Goal: Find specific page/section: Find specific page/section

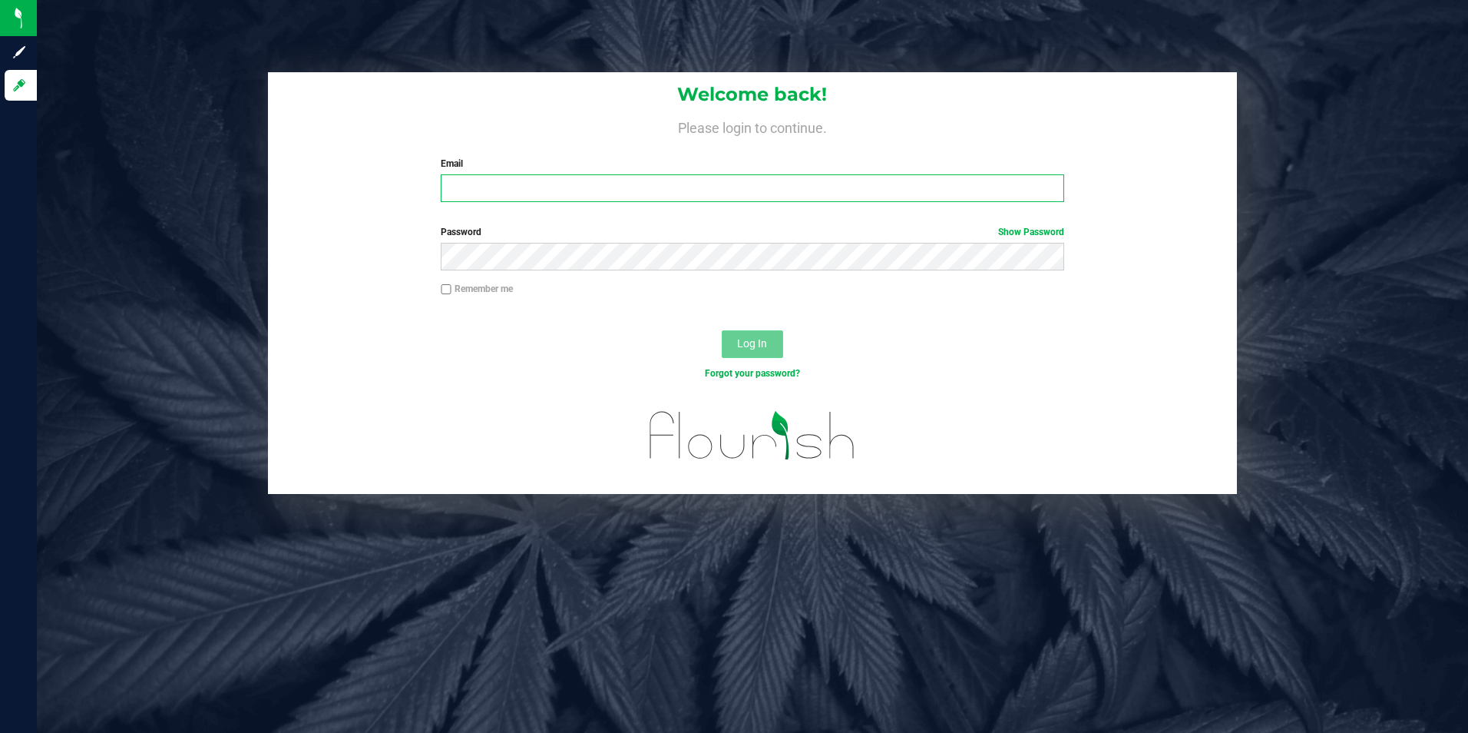
type input "[EMAIL_ADDRESS][DOMAIN_NAME]"
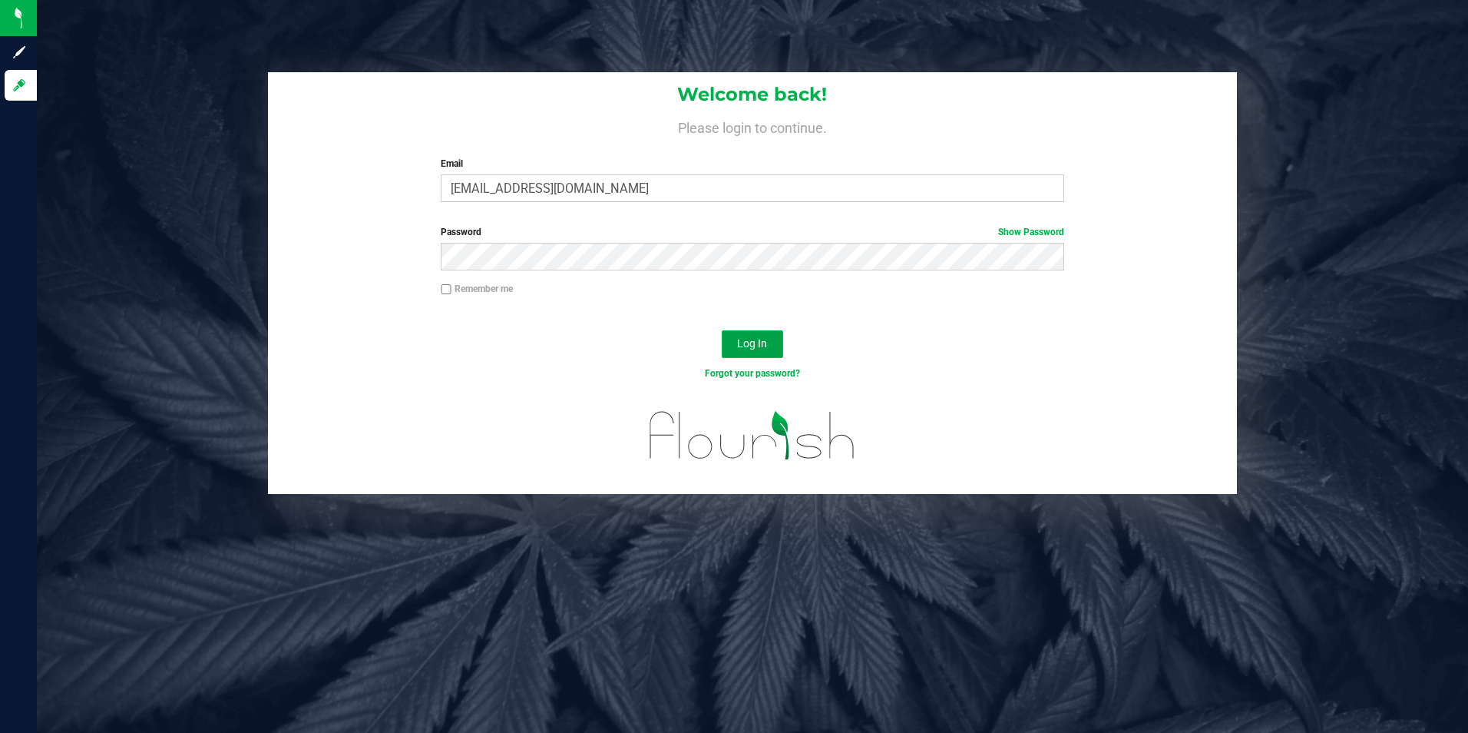
click at [749, 343] on span "Log In" at bounding box center [752, 343] width 30 height 12
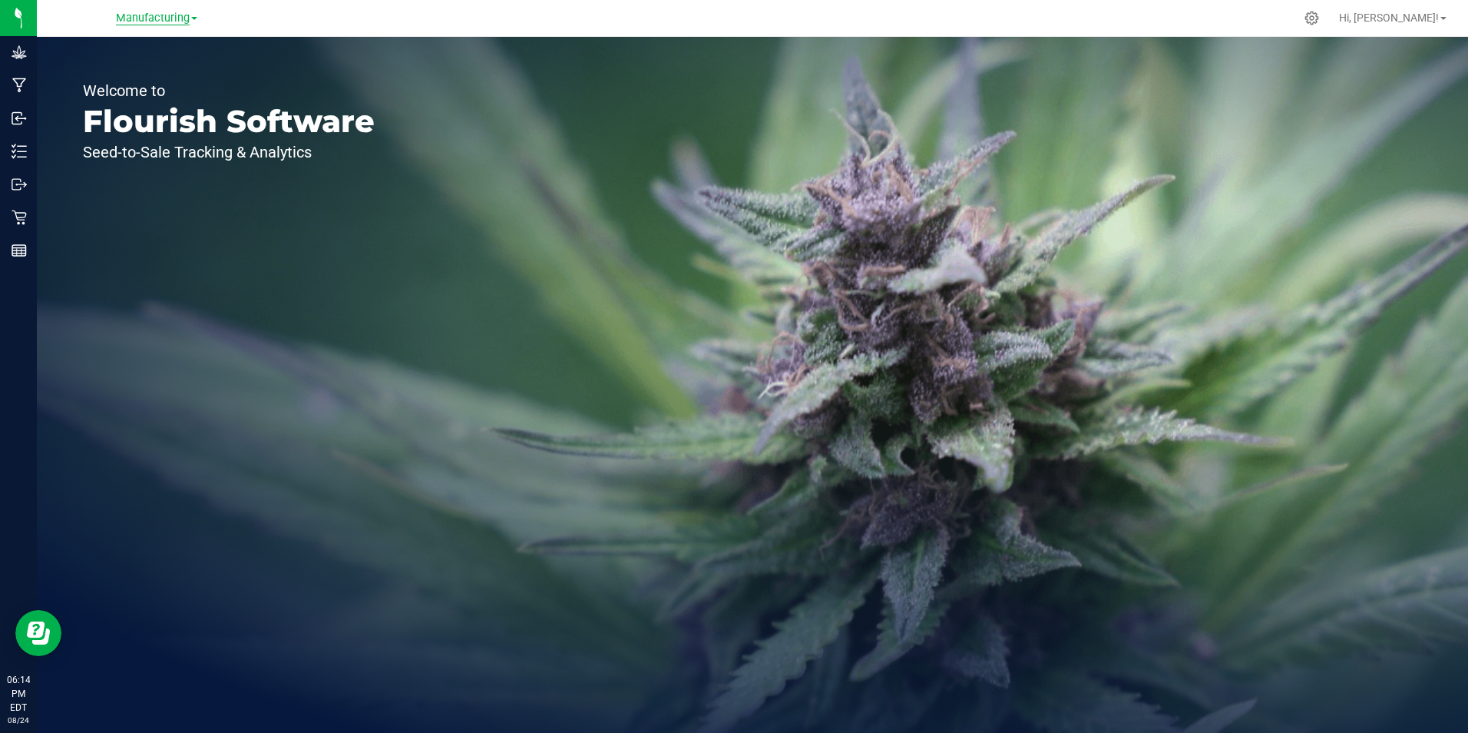
click at [188, 19] on span "Manufacturing" at bounding box center [153, 19] width 74 height 14
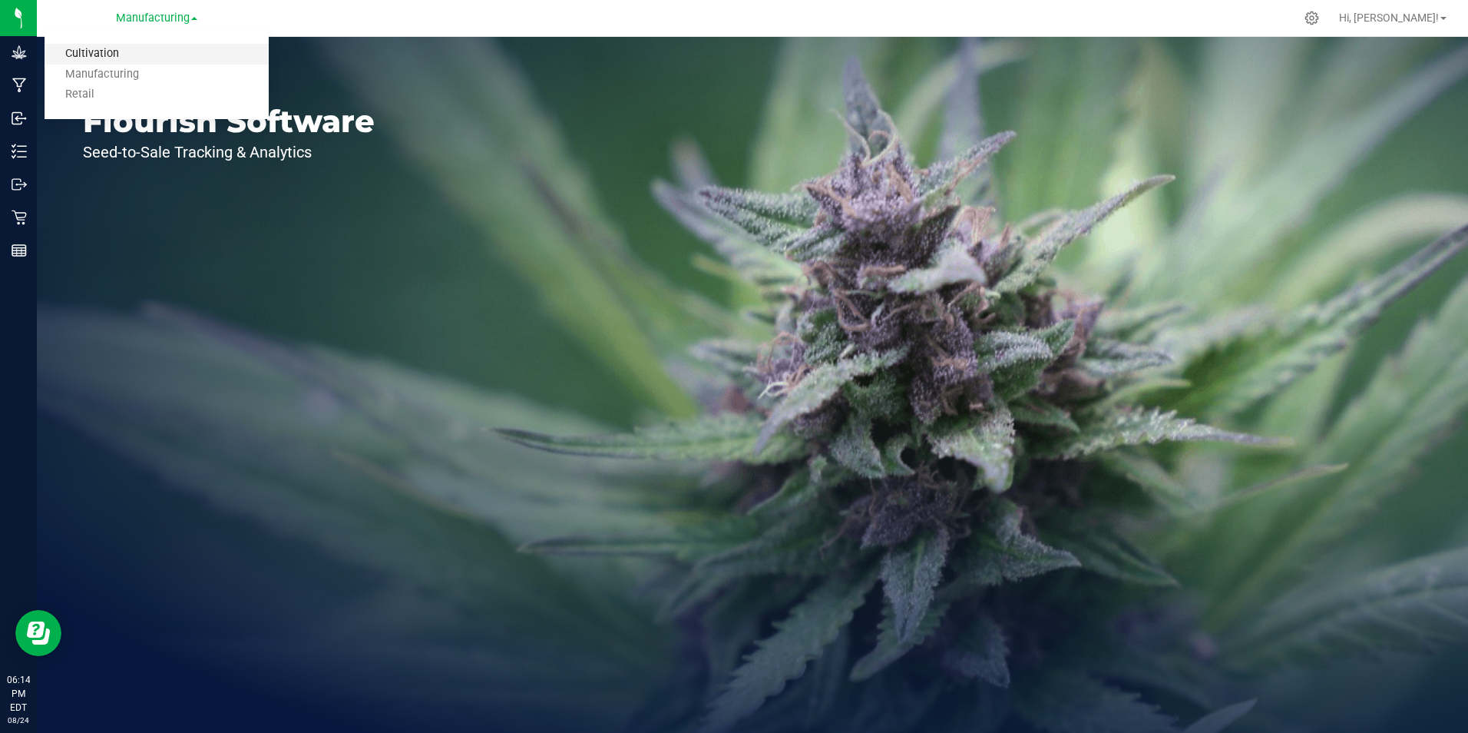
click at [141, 58] on link "Cultivation" at bounding box center [157, 54] width 224 height 21
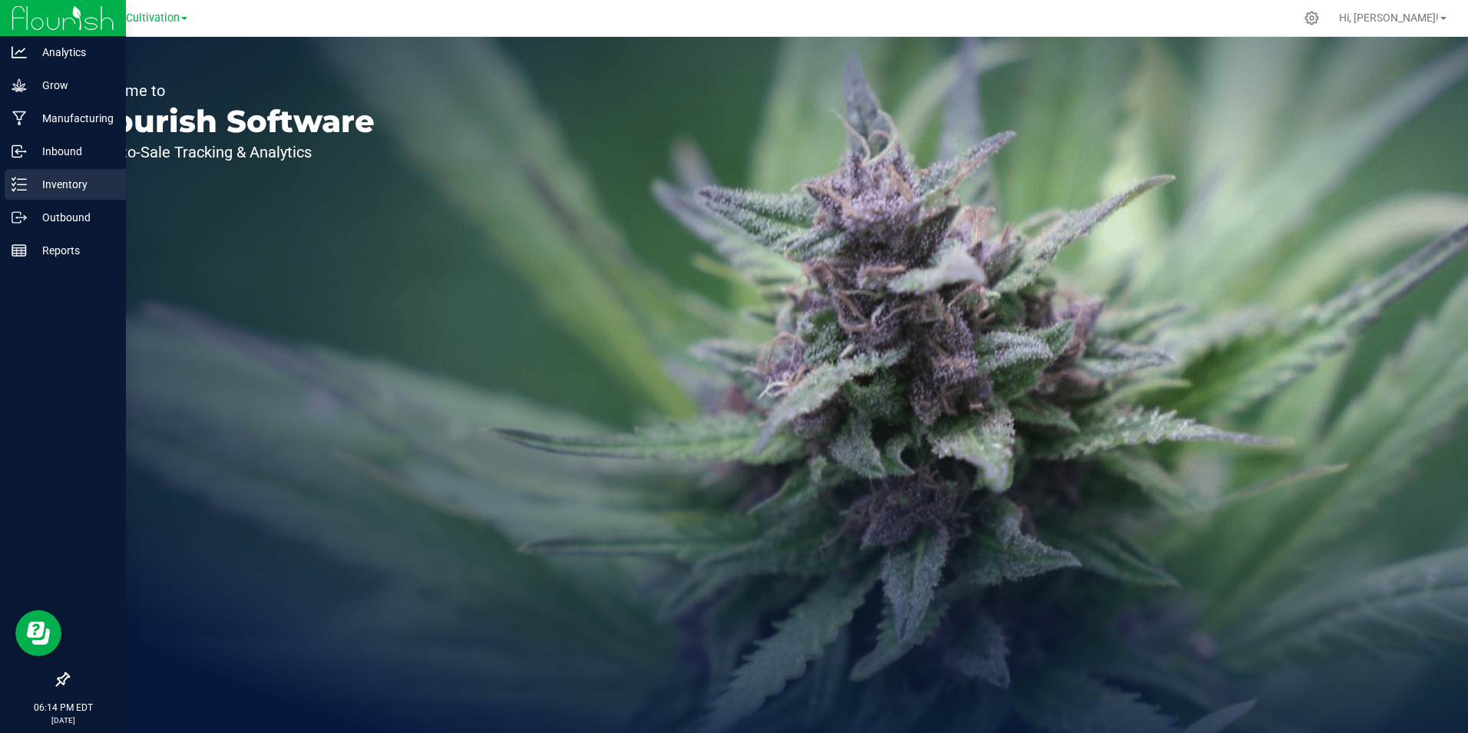
click at [25, 184] on line at bounding box center [22, 184] width 8 height 0
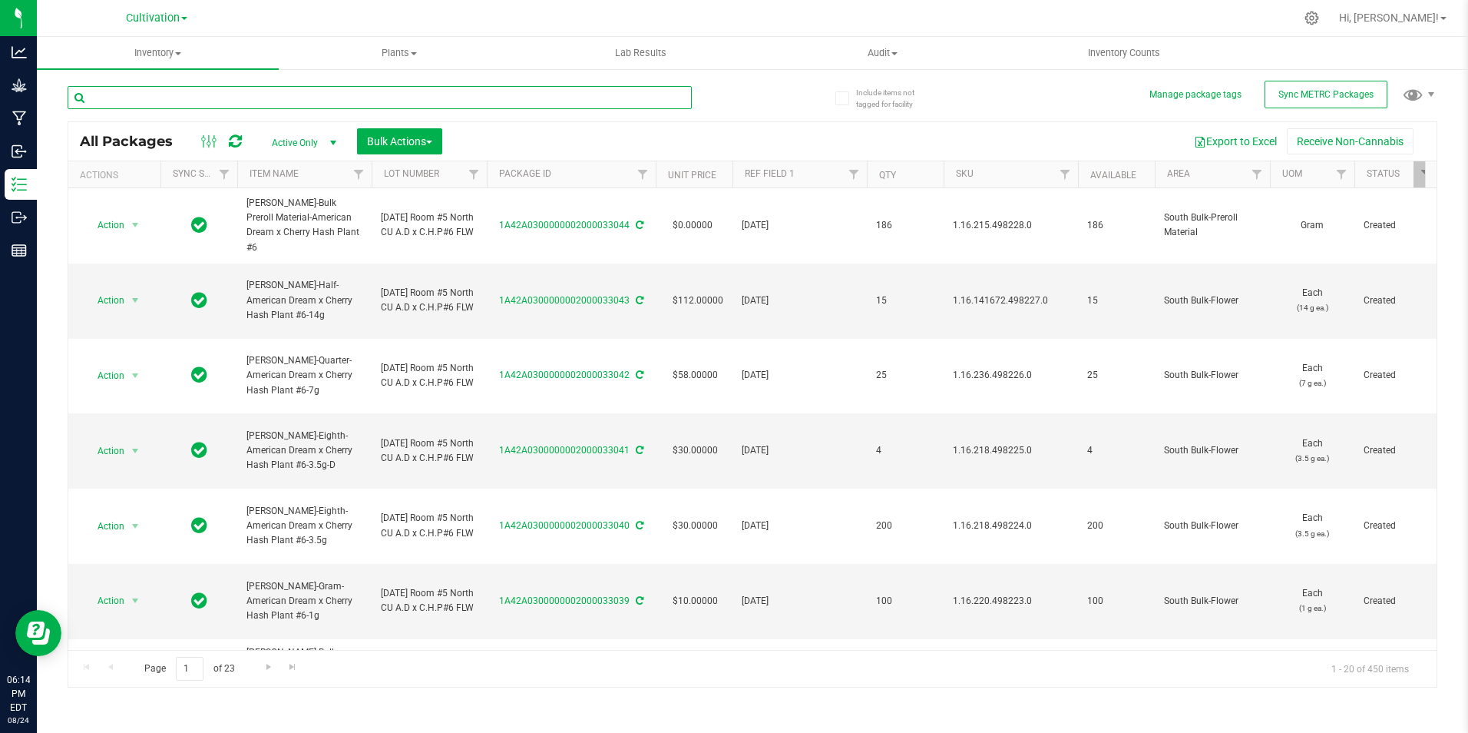
click at [169, 94] on input "text" at bounding box center [380, 97] width 624 height 23
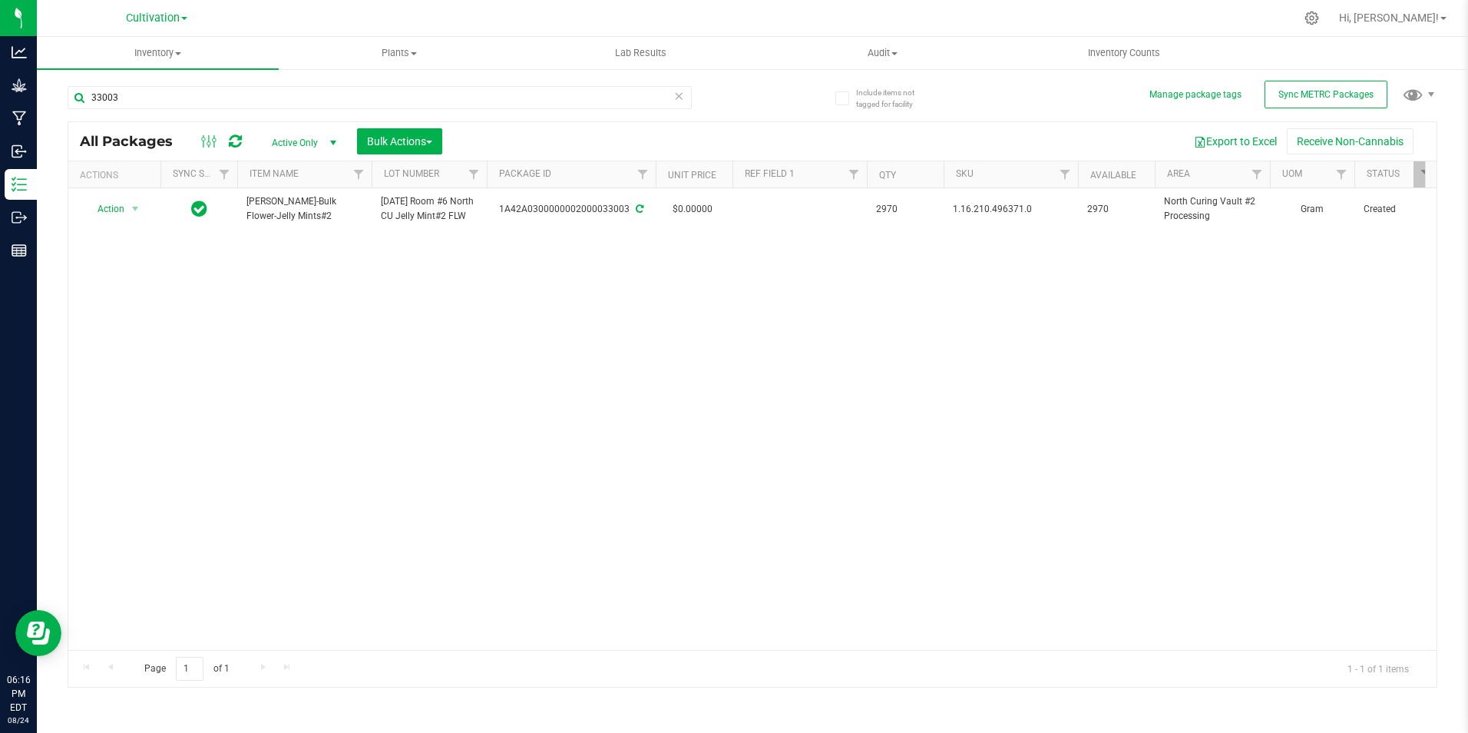
click at [713, 370] on div "Action Action Adjust qty Create package Edit attributes Global inventory Locate…" at bounding box center [752, 418] width 1368 height 461
click at [231, 103] on input "33003" at bounding box center [380, 97] width 624 height 23
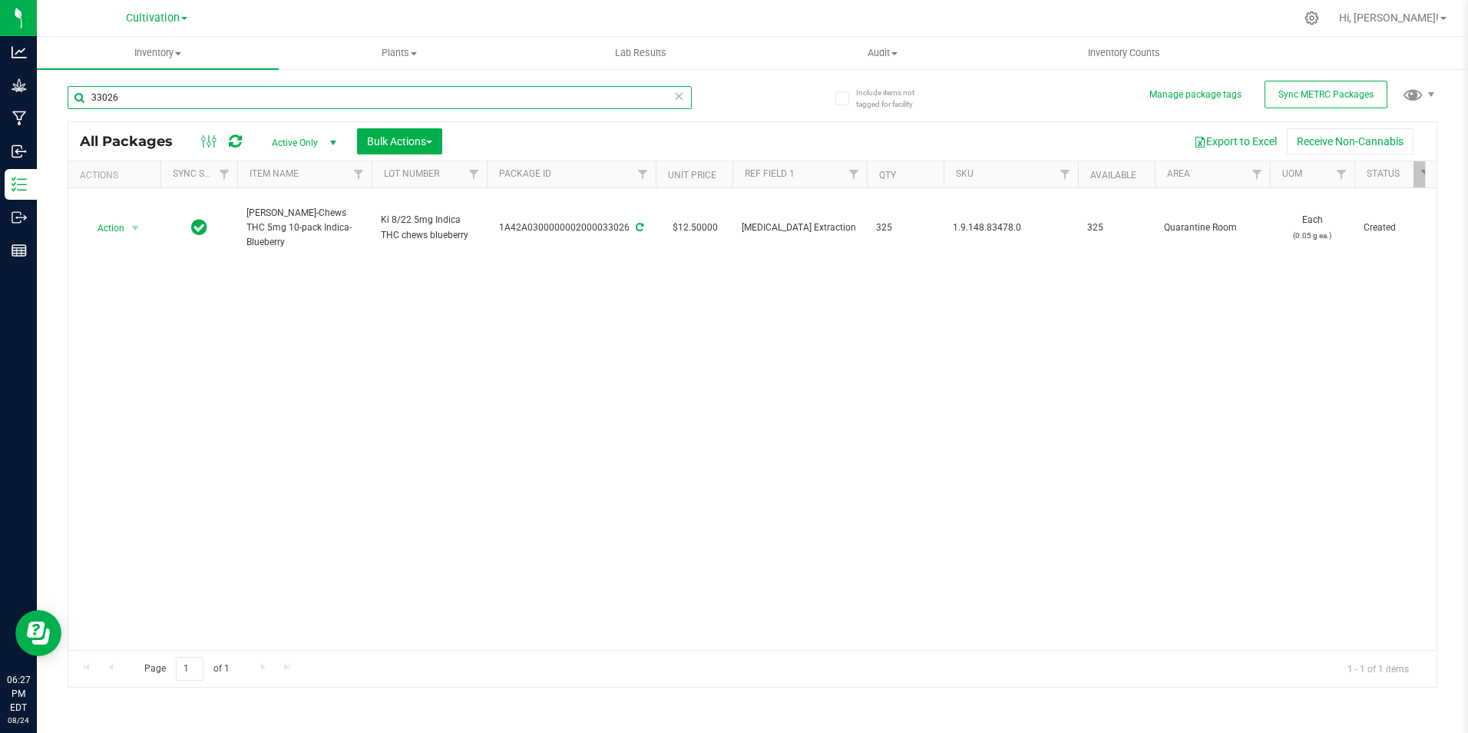
drag, startPoint x: 141, startPoint y: 98, endPoint x: 116, endPoint y: 120, distance: 33.2
click at [53, 108] on div "Analytics Grow Manufacturing Inbound Inventory Outbound Reports 06:27 PM EDT [D…" at bounding box center [734, 366] width 1468 height 733
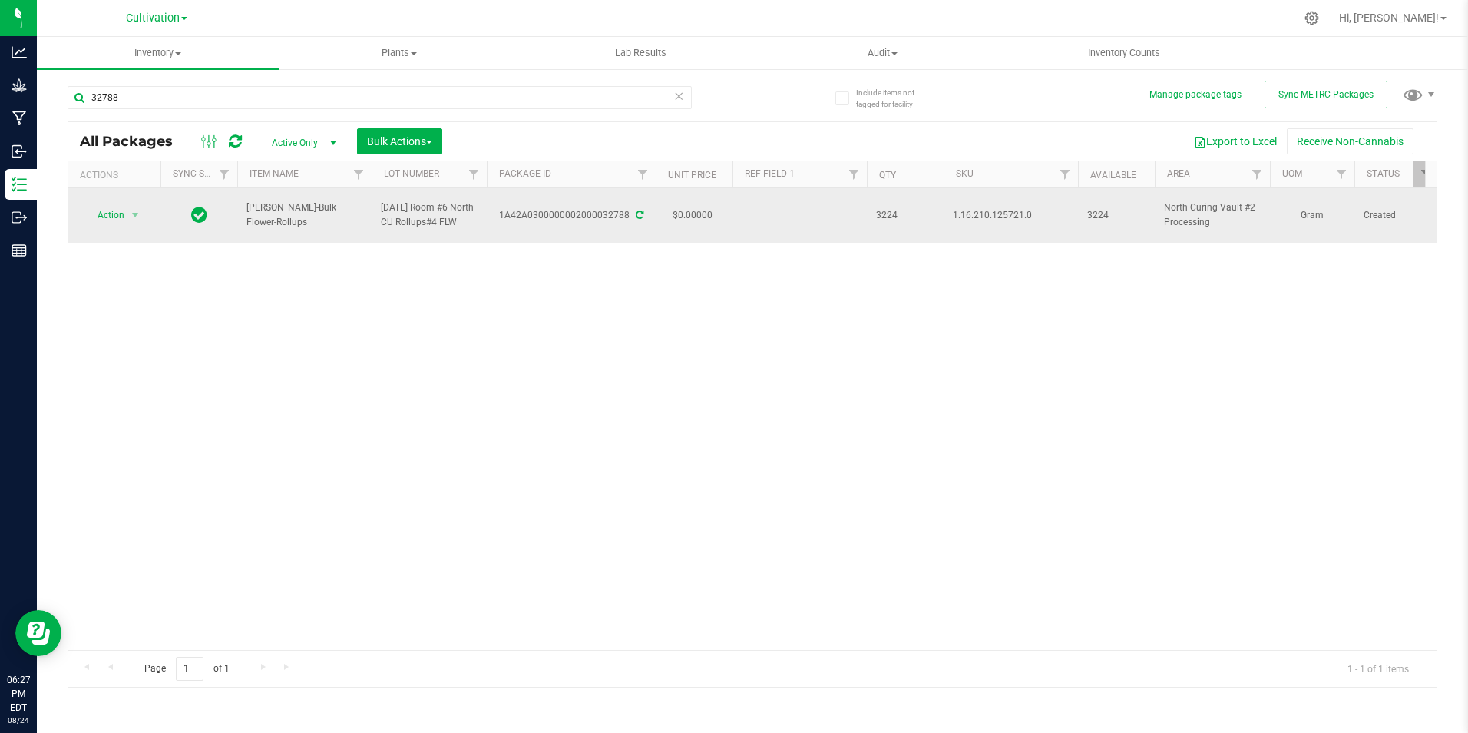
drag, startPoint x: 361, startPoint y: 220, endPoint x: 246, endPoint y: 220, distance: 114.4
click at [246, 220] on td "[PERSON_NAME]-Bulk Flower-Rollups" at bounding box center [304, 215] width 134 height 55
copy span "[PERSON_NAME]-Bulk Flower-Rollups"
drag, startPoint x: 502, startPoint y: 219, endPoint x: 626, endPoint y: 233, distance: 124.4
click at [626, 233] on td "1A42A0300000002000032788" at bounding box center [571, 215] width 169 height 55
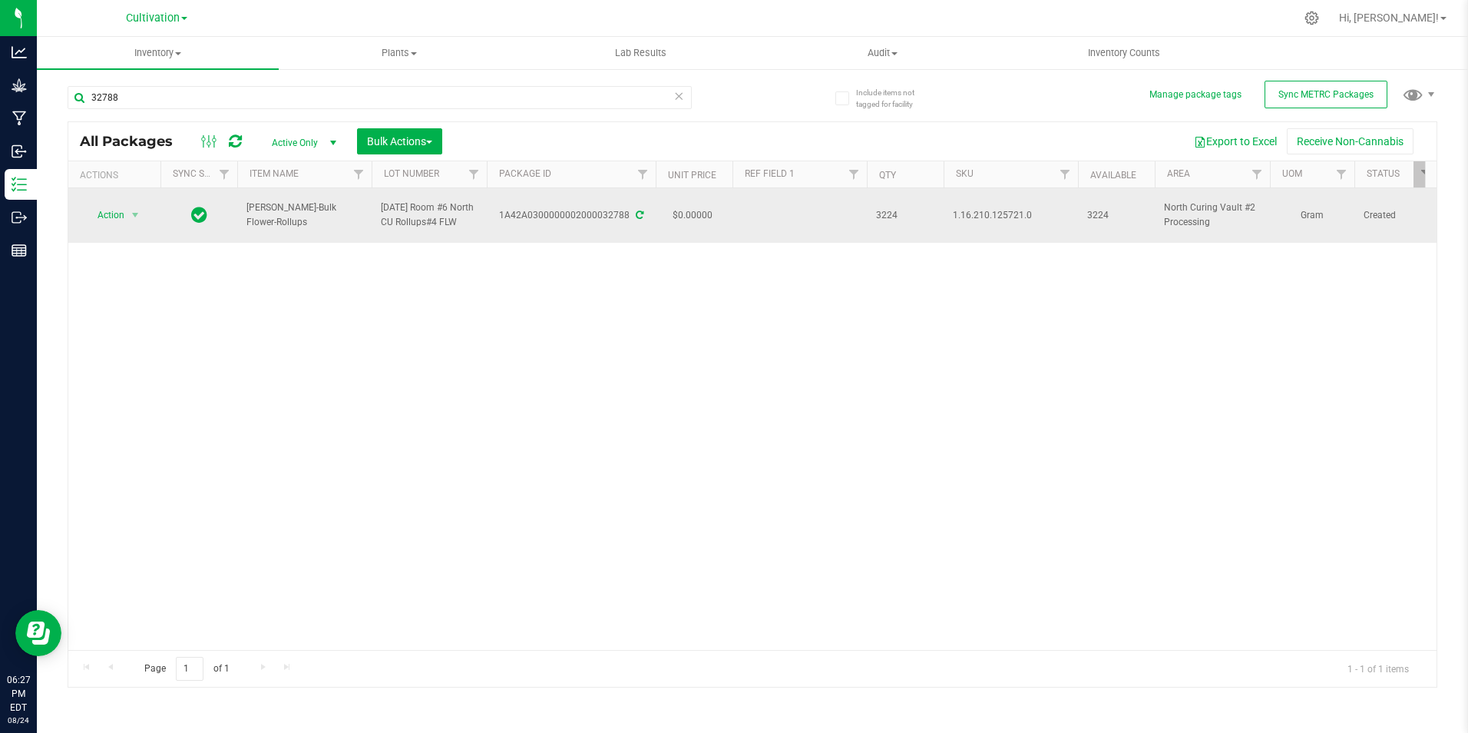
copy div "1A42A0300000002000032788"
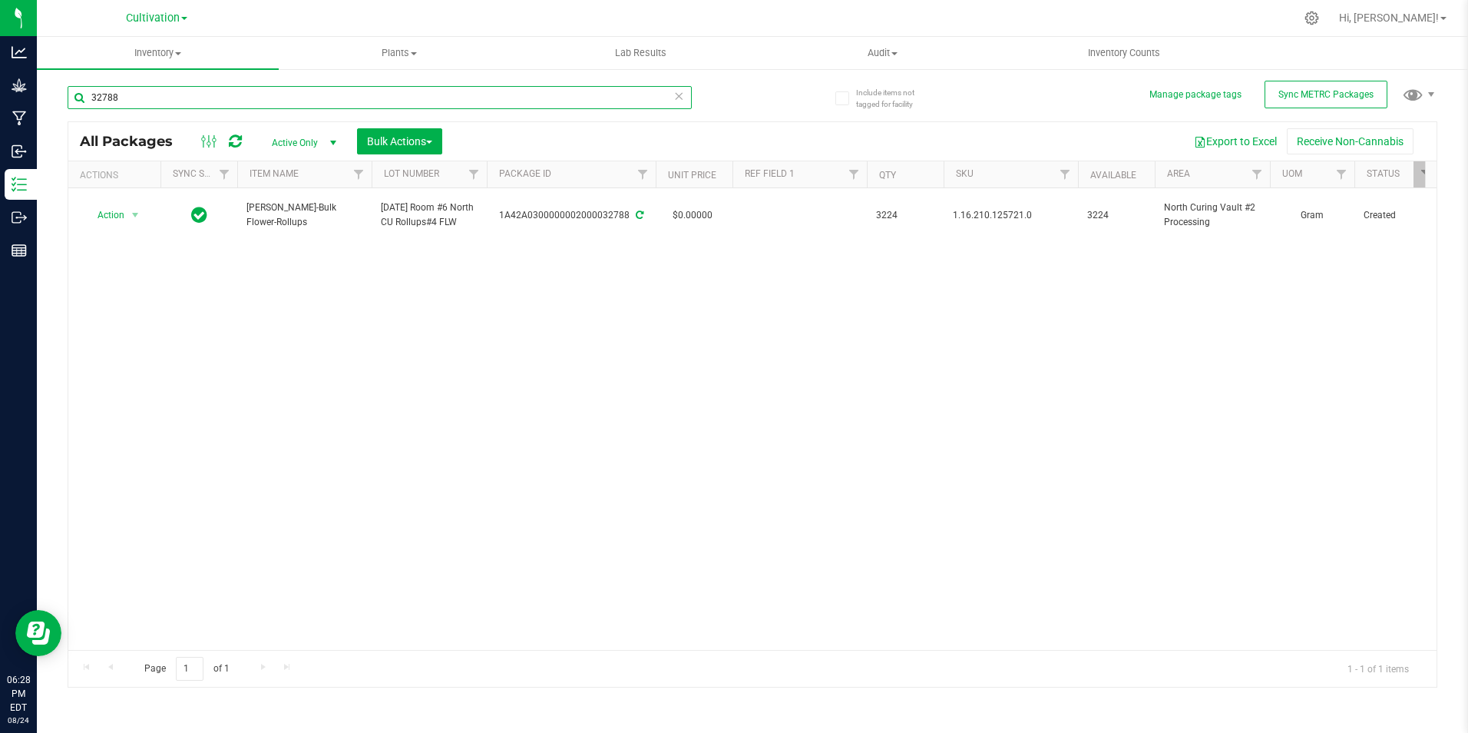
click at [203, 99] on input "32788" at bounding box center [380, 97] width 624 height 23
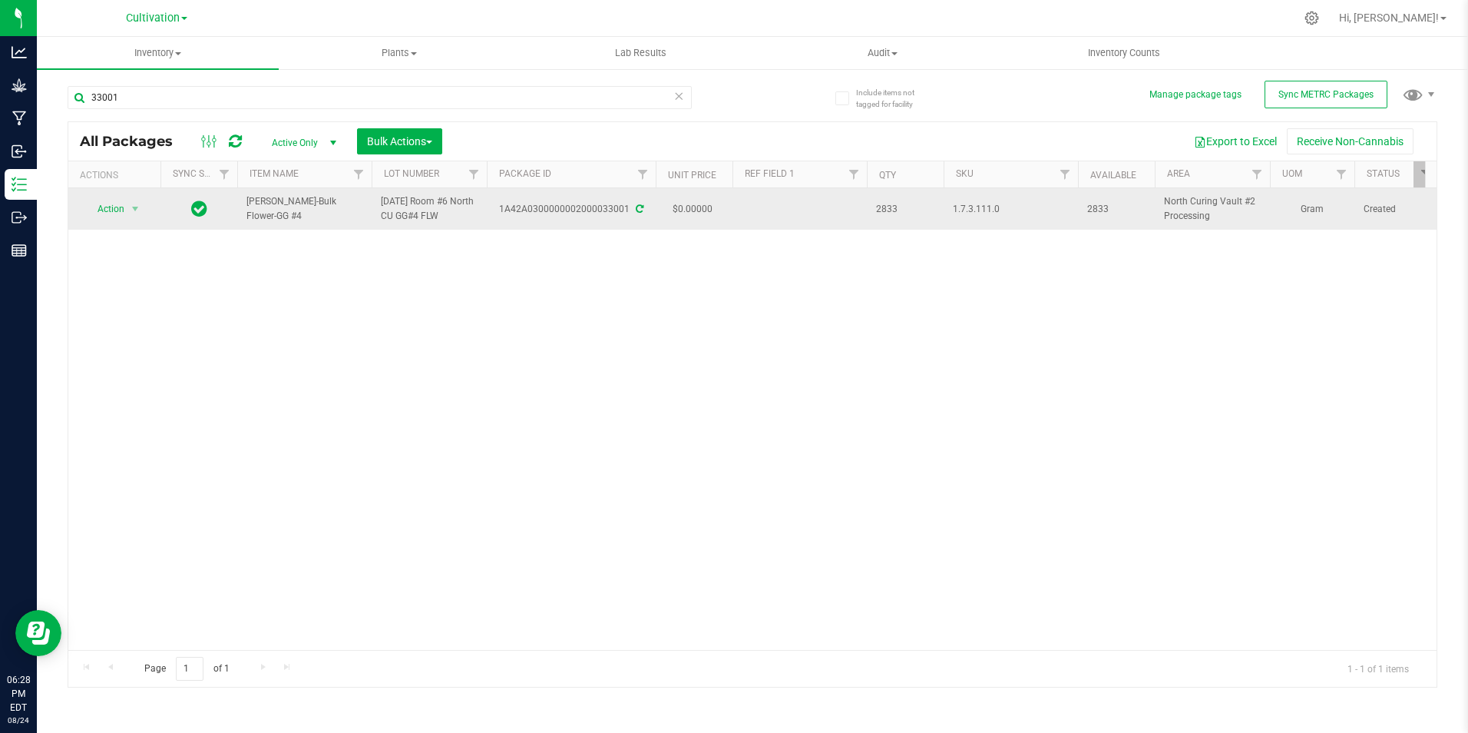
drag, startPoint x: 350, startPoint y: 212, endPoint x: 244, endPoint y: 211, distance: 106.0
click at [244, 211] on td "[PERSON_NAME]-Bulk Flower-GG #4" at bounding box center [304, 208] width 134 height 41
copy span "[PERSON_NAME]-Bulk Flower-GG #4"
drag, startPoint x: 497, startPoint y: 217, endPoint x: 627, endPoint y: 222, distance: 129.9
click at [627, 222] on td "1A42A0300000002000033001" at bounding box center [571, 208] width 169 height 41
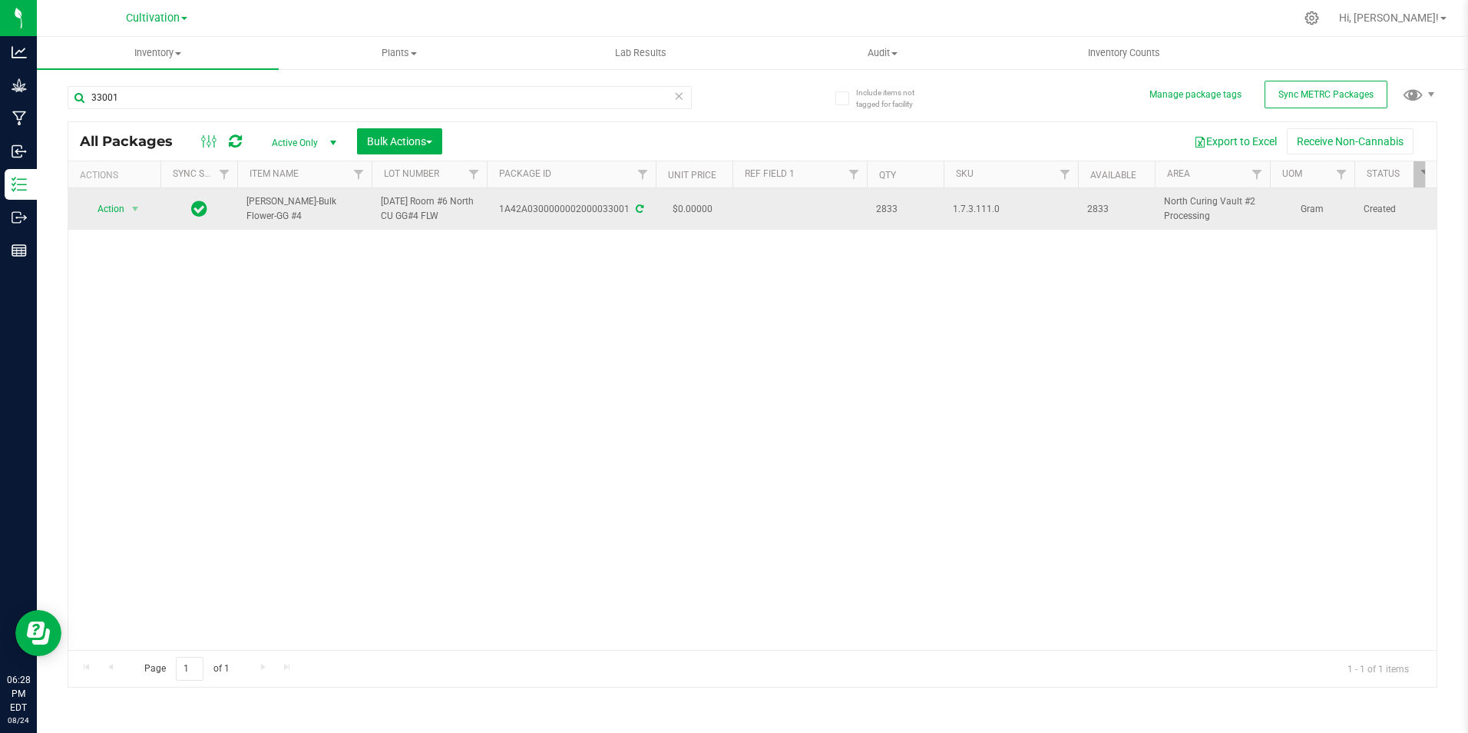
copy div "1A42A0300000002000033001"
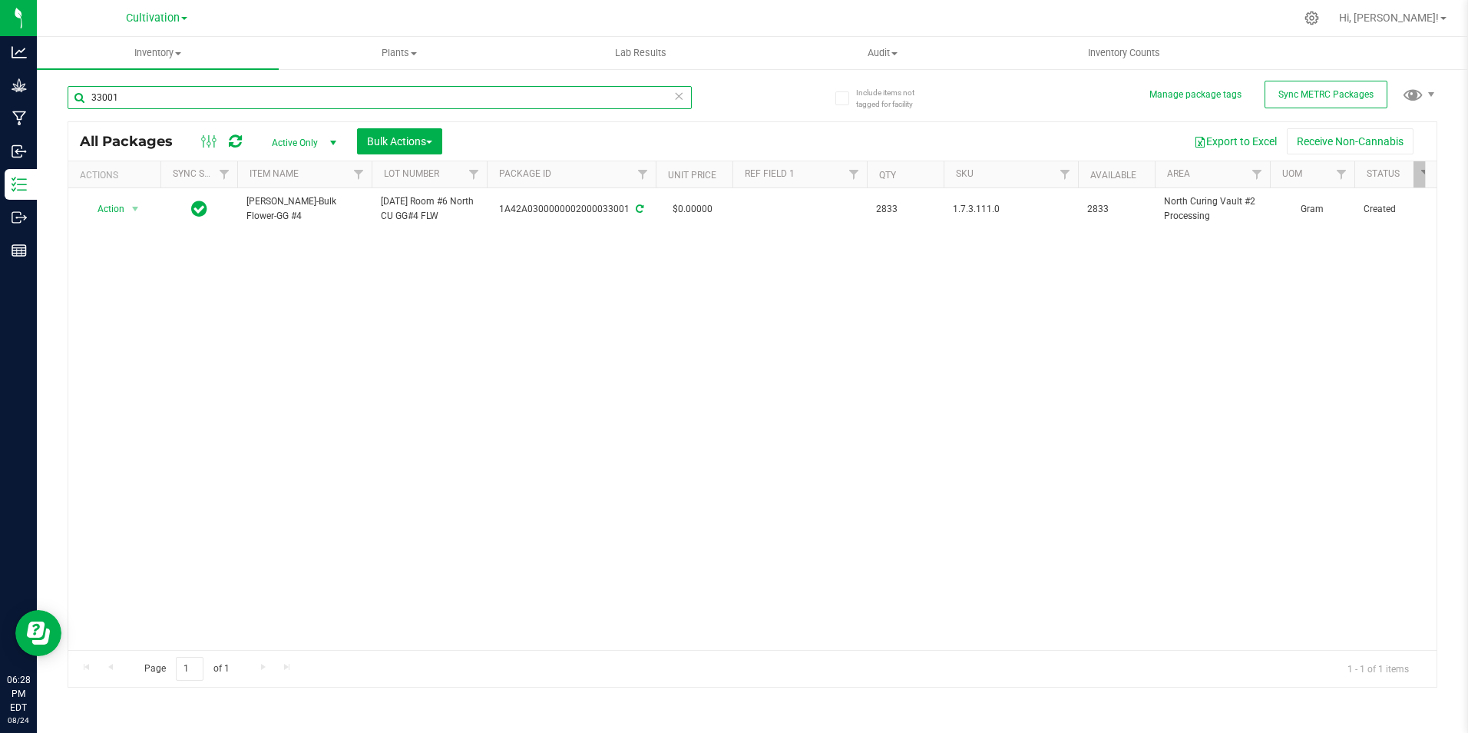
click at [184, 95] on input "33001" at bounding box center [380, 97] width 624 height 23
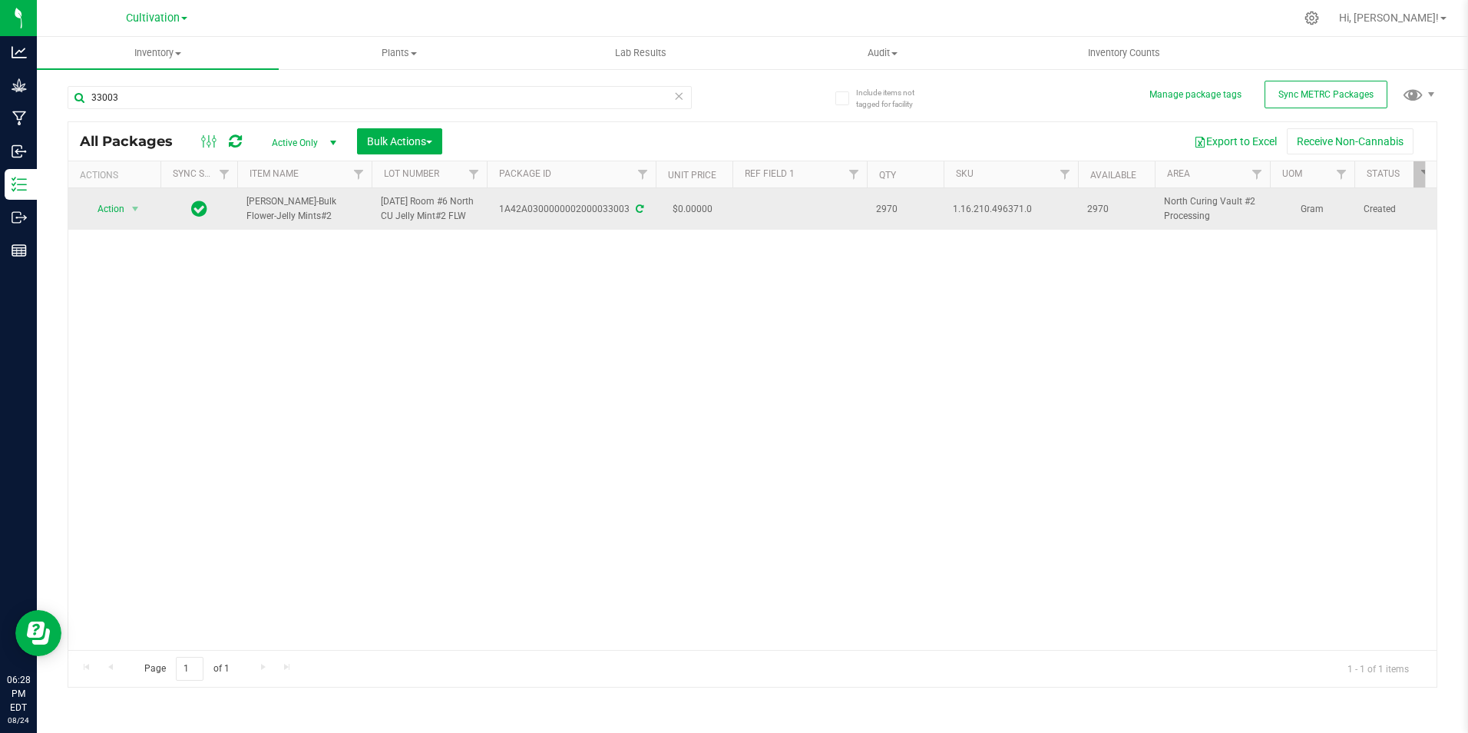
drag, startPoint x: 293, startPoint y: 223, endPoint x: 241, endPoint y: 214, distance: 52.1
click at [241, 214] on td "[PERSON_NAME]-Bulk Flower-Jelly Mints#2" at bounding box center [304, 208] width 134 height 41
copy span "[PERSON_NAME]-Bulk Flower-Jelly Mints#2"
drag, startPoint x: 501, startPoint y: 226, endPoint x: 630, endPoint y: 223, distance: 128.3
click at [630, 223] on td "1A42A0300000002000033003" at bounding box center [571, 208] width 169 height 41
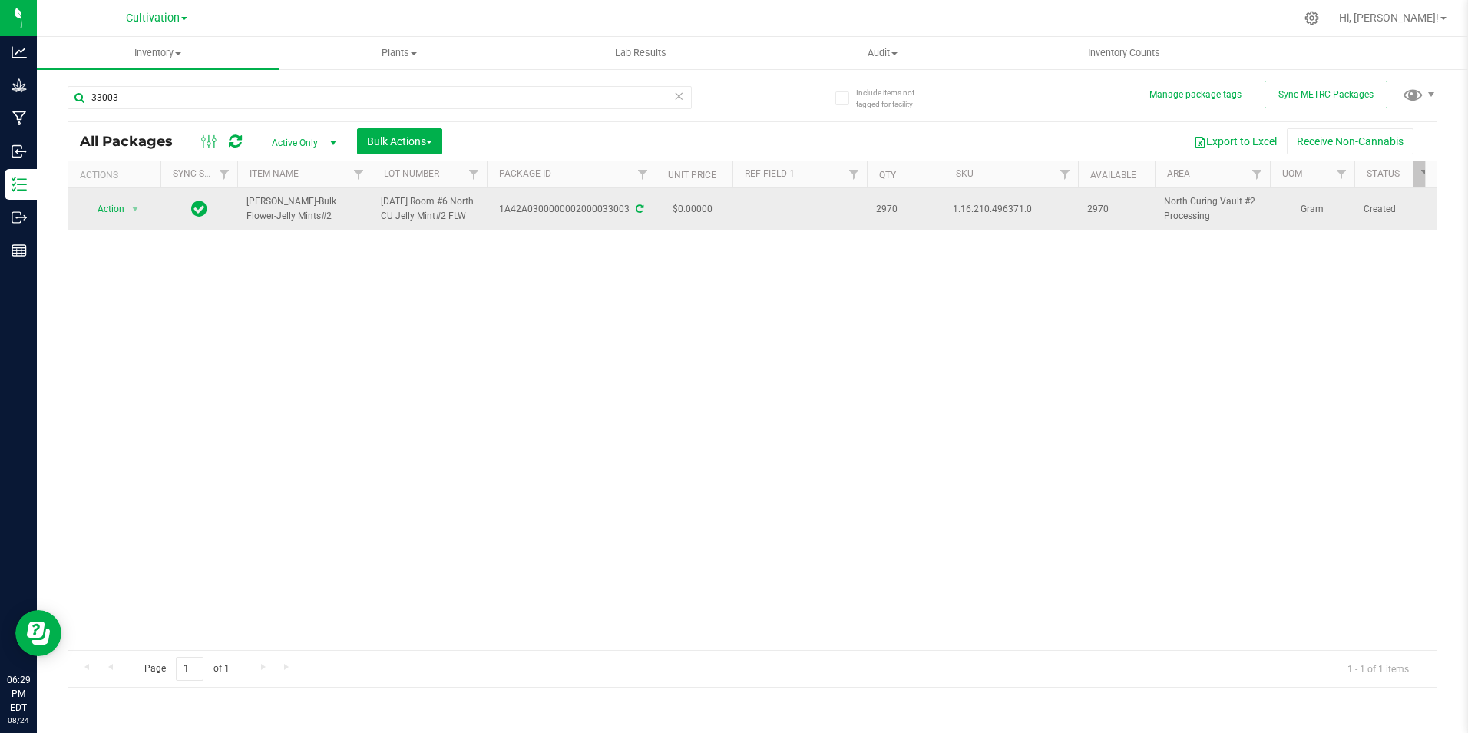
copy div "1A42A0300000002000033003"
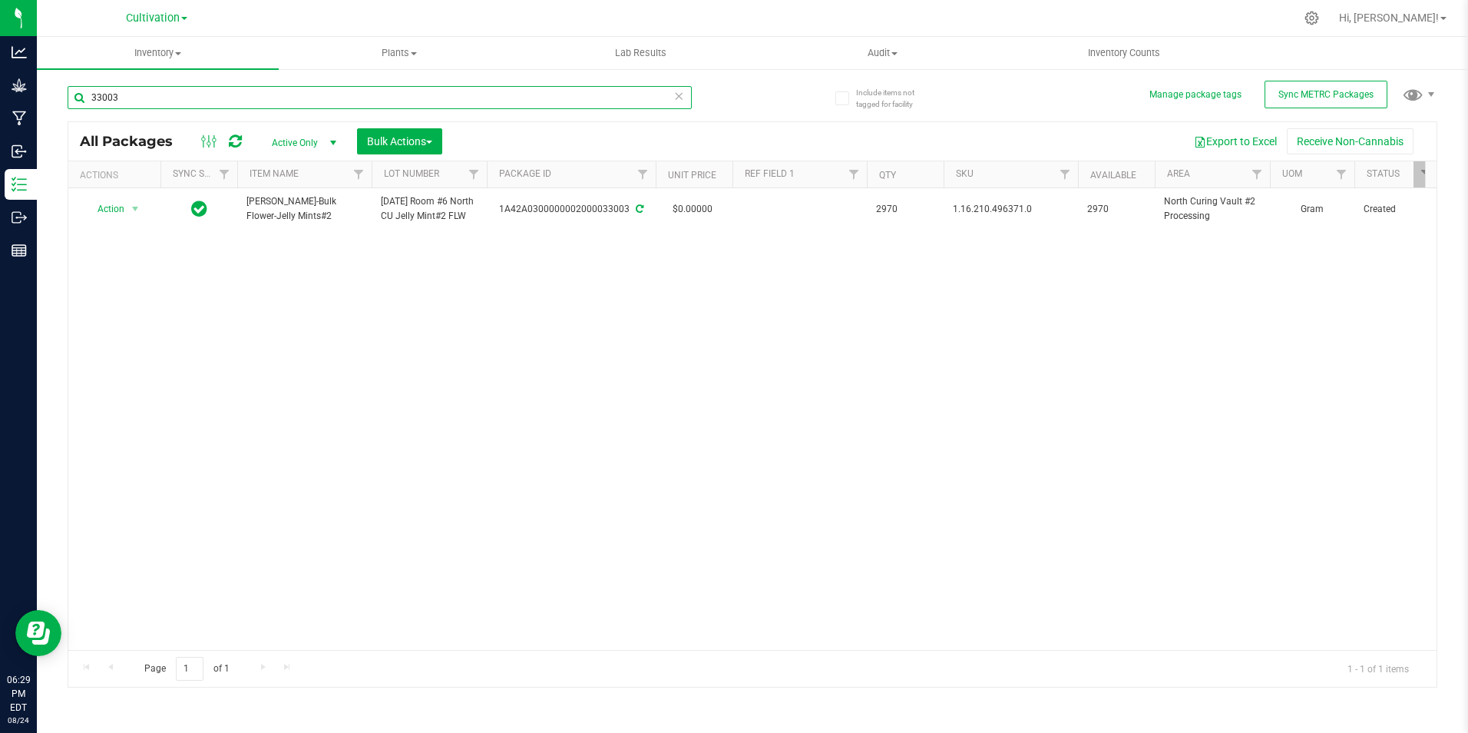
click at [187, 98] on input "33003" at bounding box center [380, 97] width 624 height 23
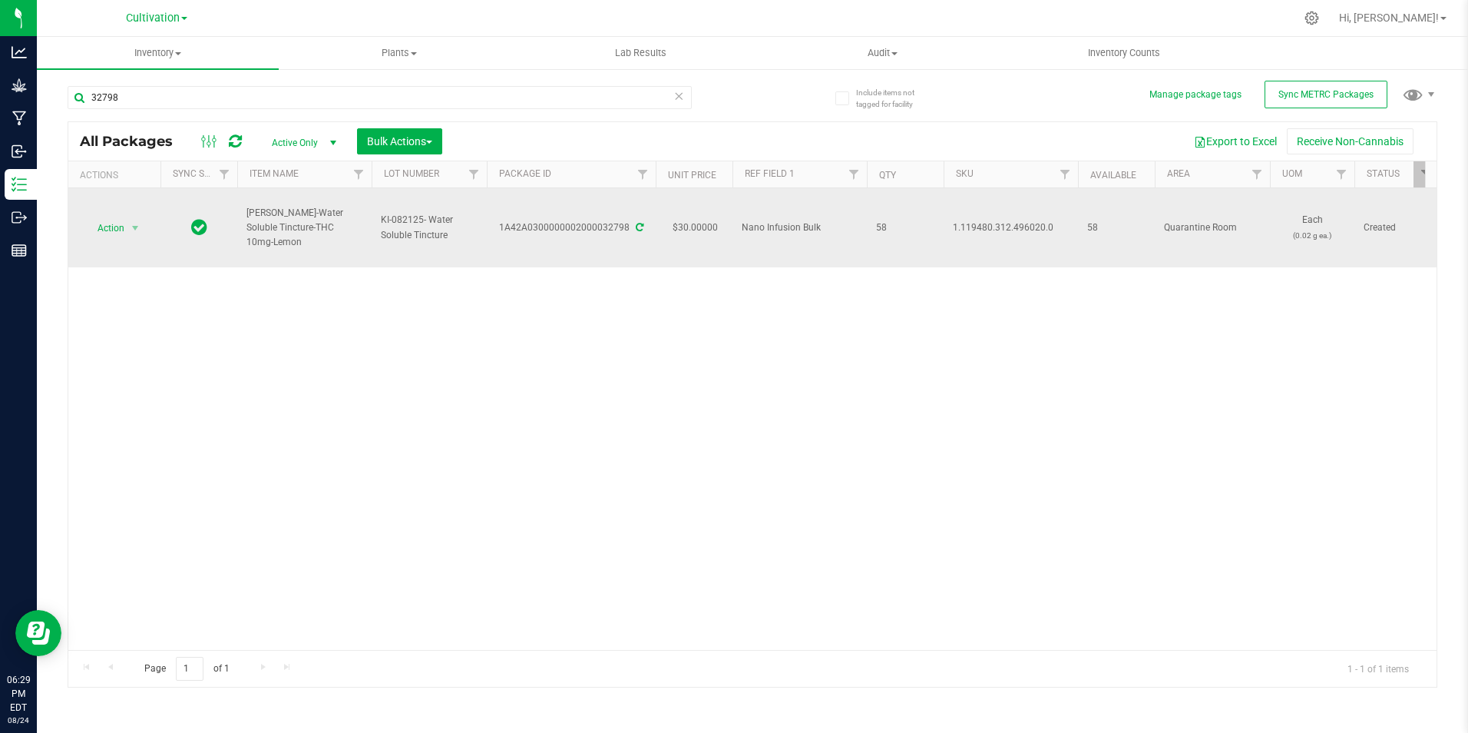
drag, startPoint x: 358, startPoint y: 239, endPoint x: 243, endPoint y: 223, distance: 116.2
click at [243, 223] on td "[PERSON_NAME]-Water Soluble Tincture-THC 10mg-Lemon" at bounding box center [304, 227] width 134 height 79
copy span "[PERSON_NAME]-Water Soluble Tincture-THC 10mg-Lemon"
drag, startPoint x: 501, startPoint y: 237, endPoint x: 627, endPoint y: 246, distance: 126.3
click at [627, 246] on td "1A42A0300000002000032798" at bounding box center [571, 227] width 169 height 79
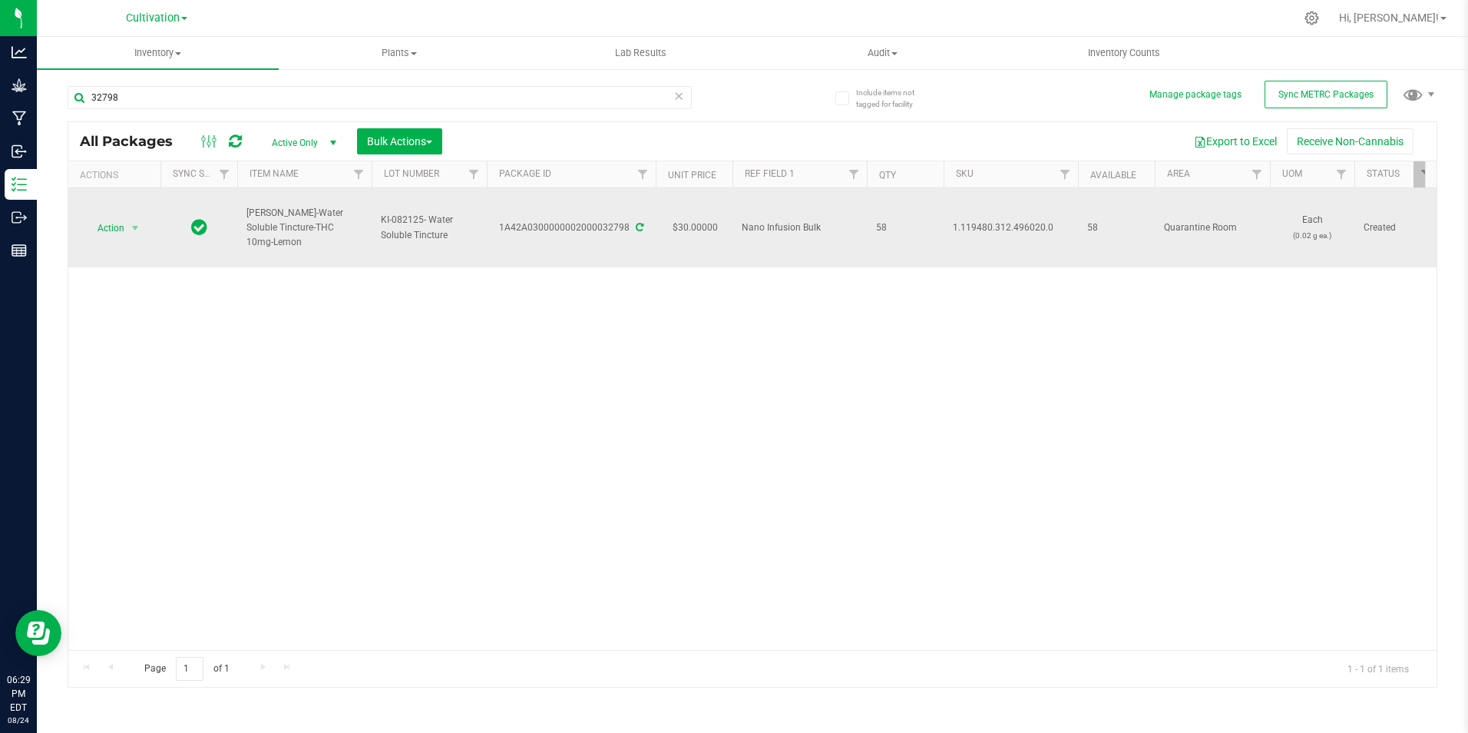
copy div "1A42A0300000002000032798"
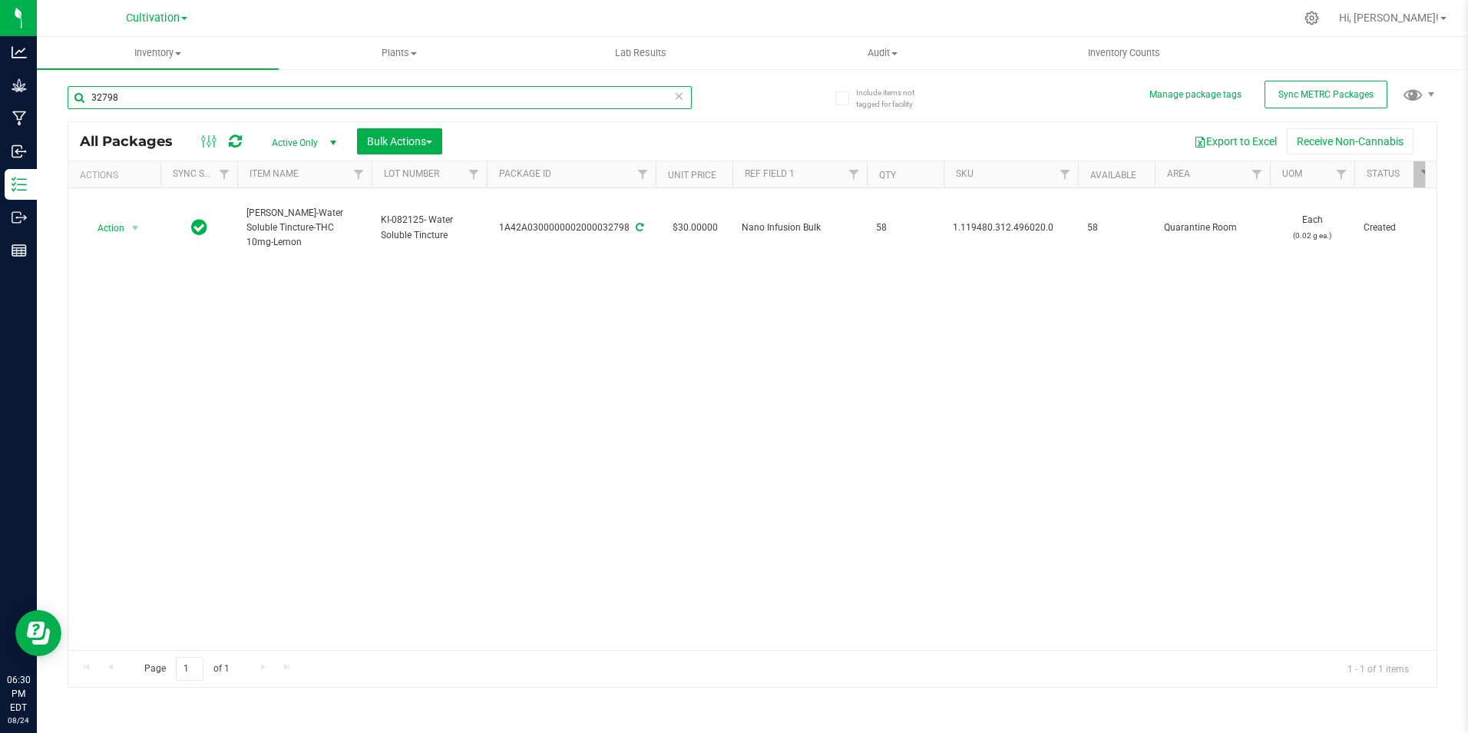
click at [123, 98] on input "32798" at bounding box center [380, 97] width 624 height 23
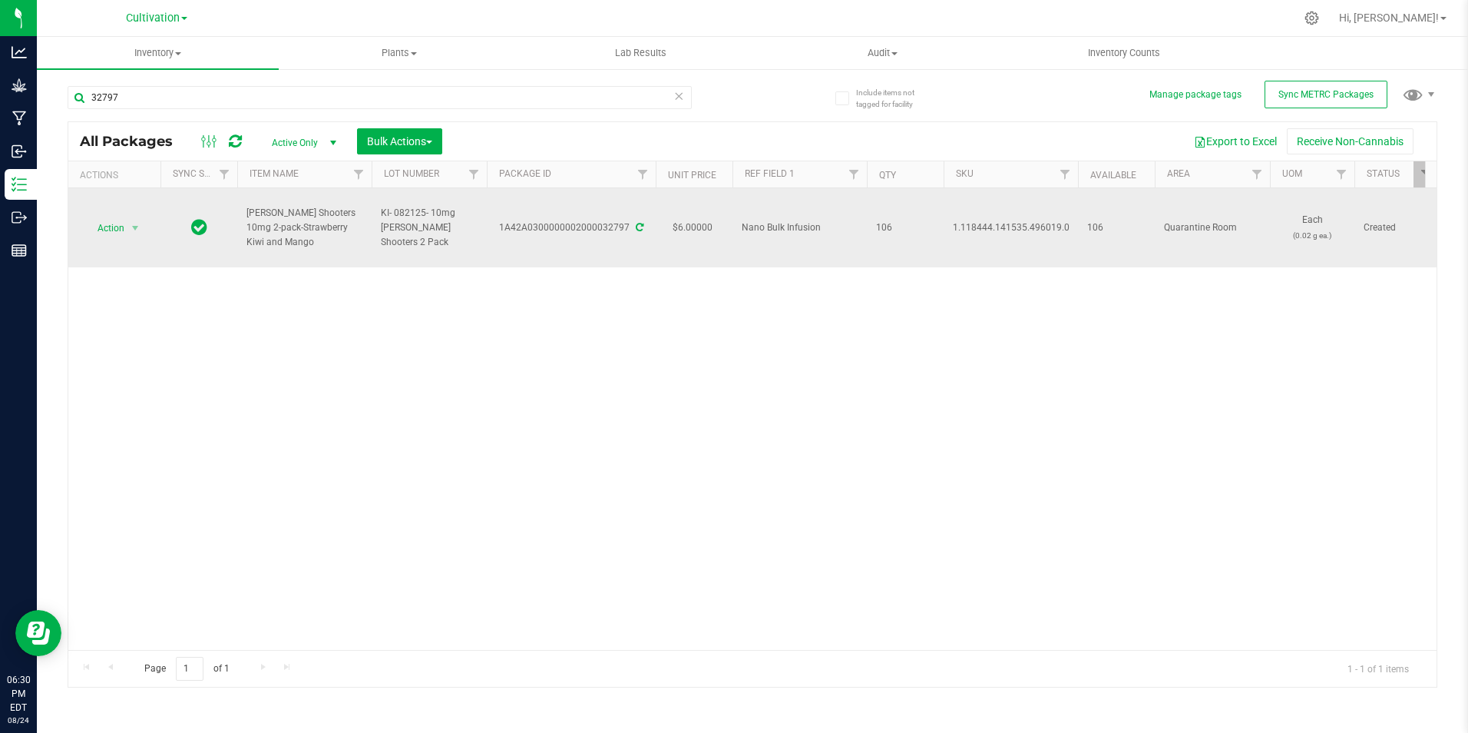
drag, startPoint x: 288, startPoint y: 242, endPoint x: 237, endPoint y: 217, distance: 56.3
click at [237, 217] on td "[PERSON_NAME] Shooters 10mg 2-pack-Strawberry Kiwi and Mango" at bounding box center [304, 227] width 134 height 79
copy span "[PERSON_NAME] Shooters 10mg 2-pack-Strawberry Kiwi and Mango"
drag, startPoint x: 505, startPoint y: 232, endPoint x: 627, endPoint y: 256, distance: 124.5
click at [627, 256] on td "1A42A0300000002000032797" at bounding box center [571, 227] width 169 height 79
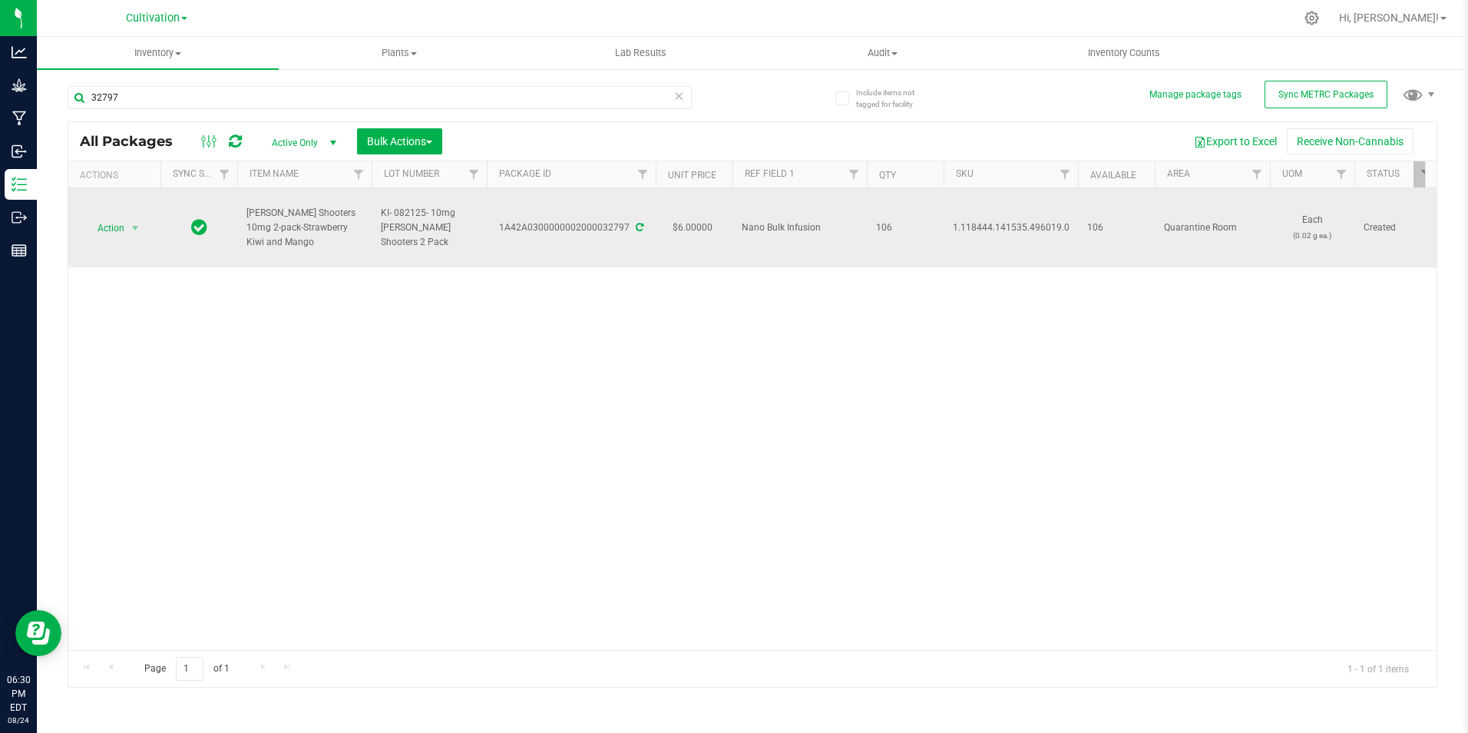
copy div "1A42A0300000002000032797"
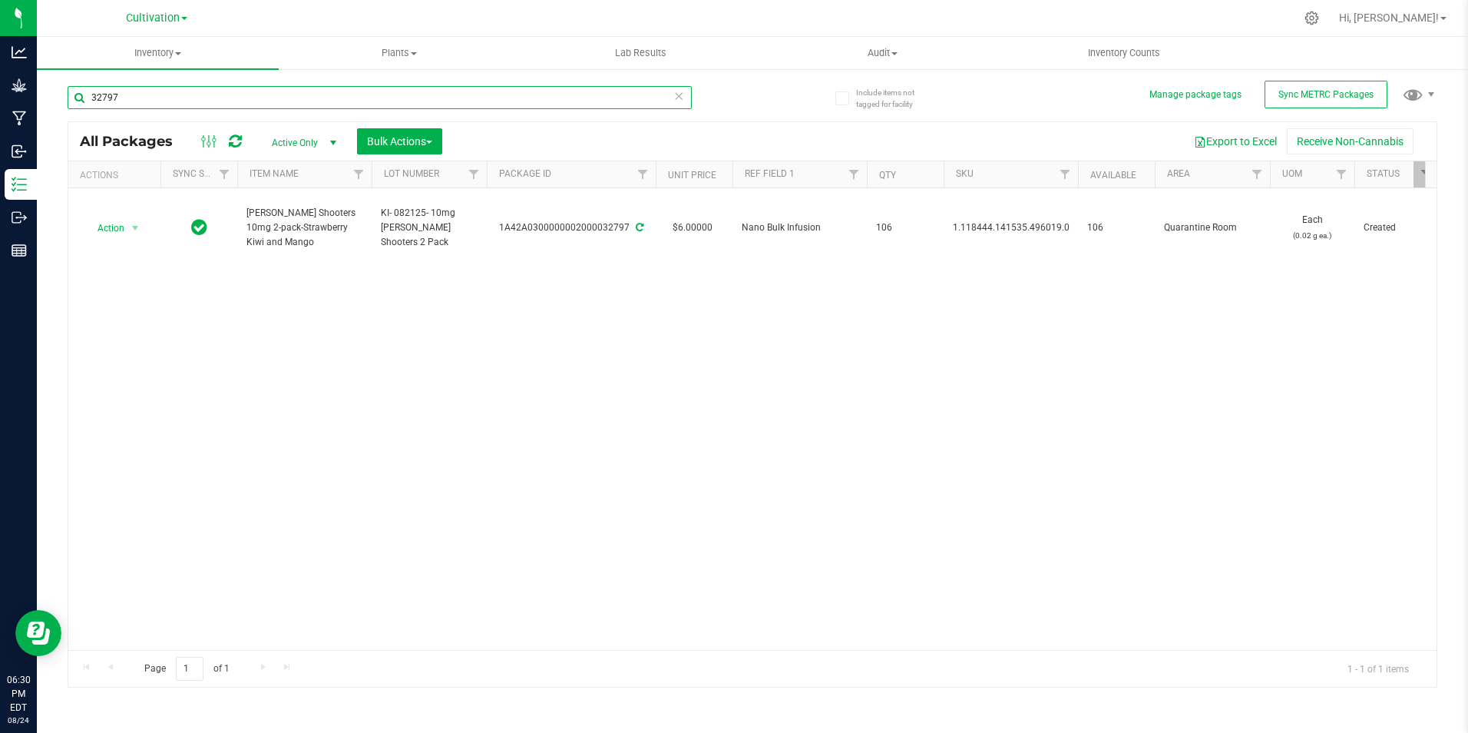
click at [135, 102] on input "32797" at bounding box center [380, 97] width 624 height 23
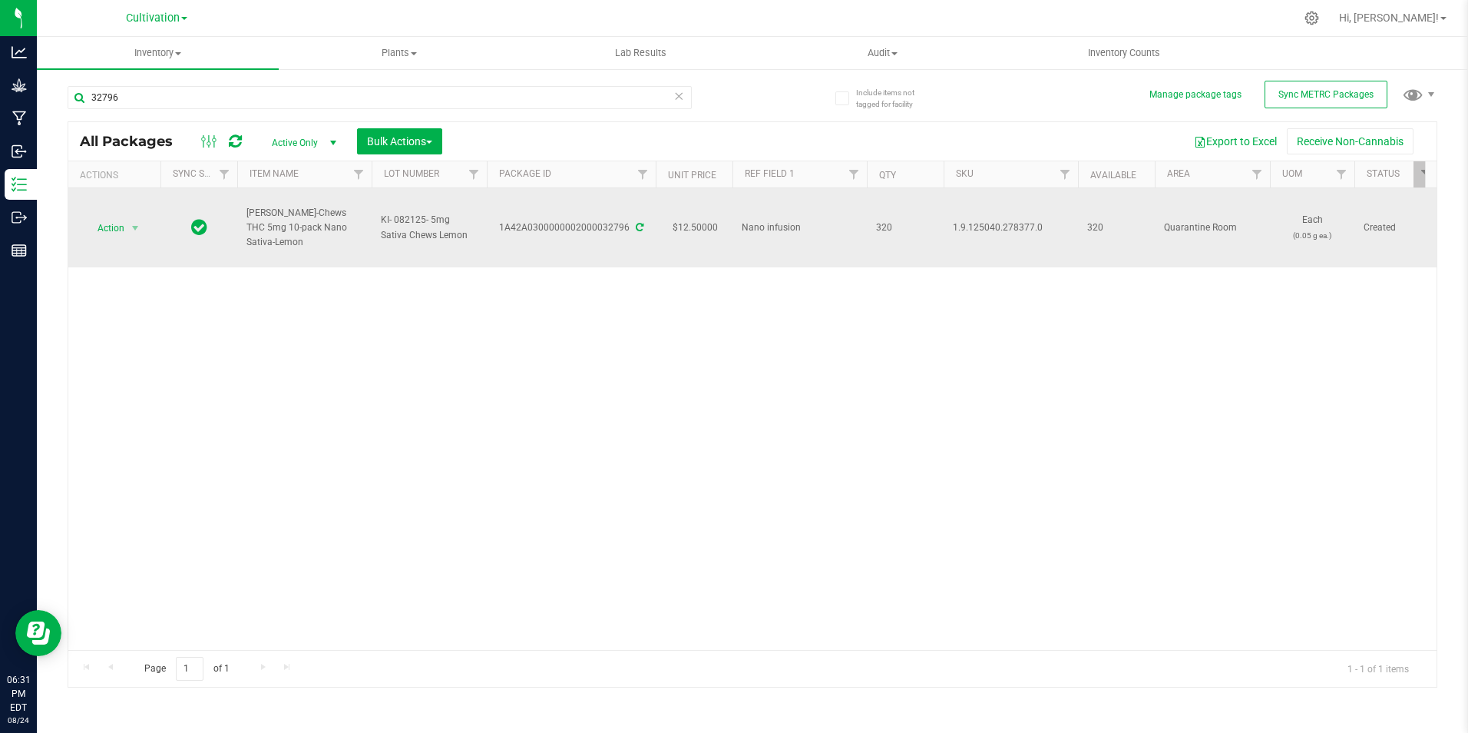
drag, startPoint x: 352, startPoint y: 233, endPoint x: 250, endPoint y: 220, distance: 102.3
click at [250, 220] on span "[PERSON_NAME]-Chews THC 5mg 10-pack Nano Sativa-Lemon" at bounding box center [304, 228] width 116 height 45
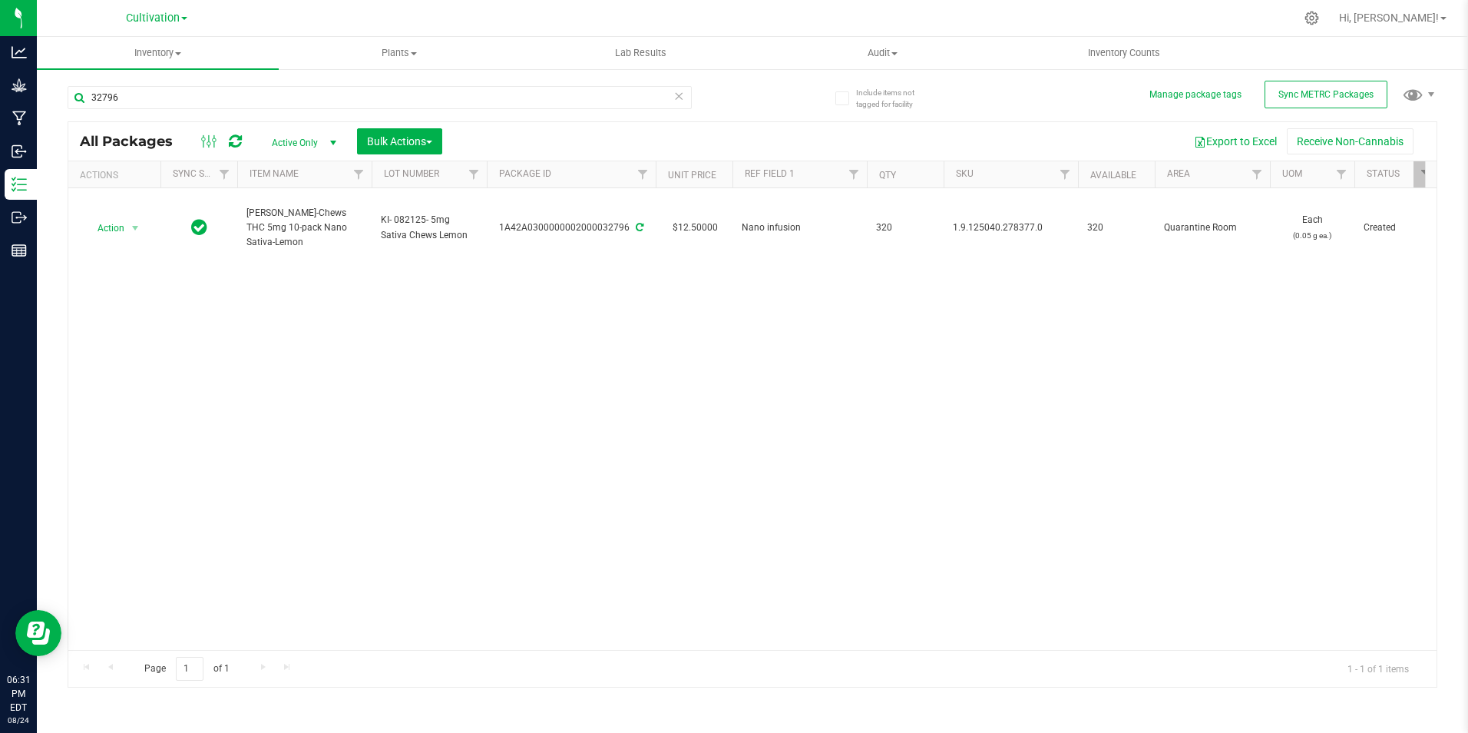
drag, startPoint x: 250, startPoint y: 220, endPoint x: 299, endPoint y: 309, distance: 102.4
click at [299, 309] on div "Action Action Adjust qty Create package Edit attributes Global inventory Locate…" at bounding box center [752, 418] width 1368 height 461
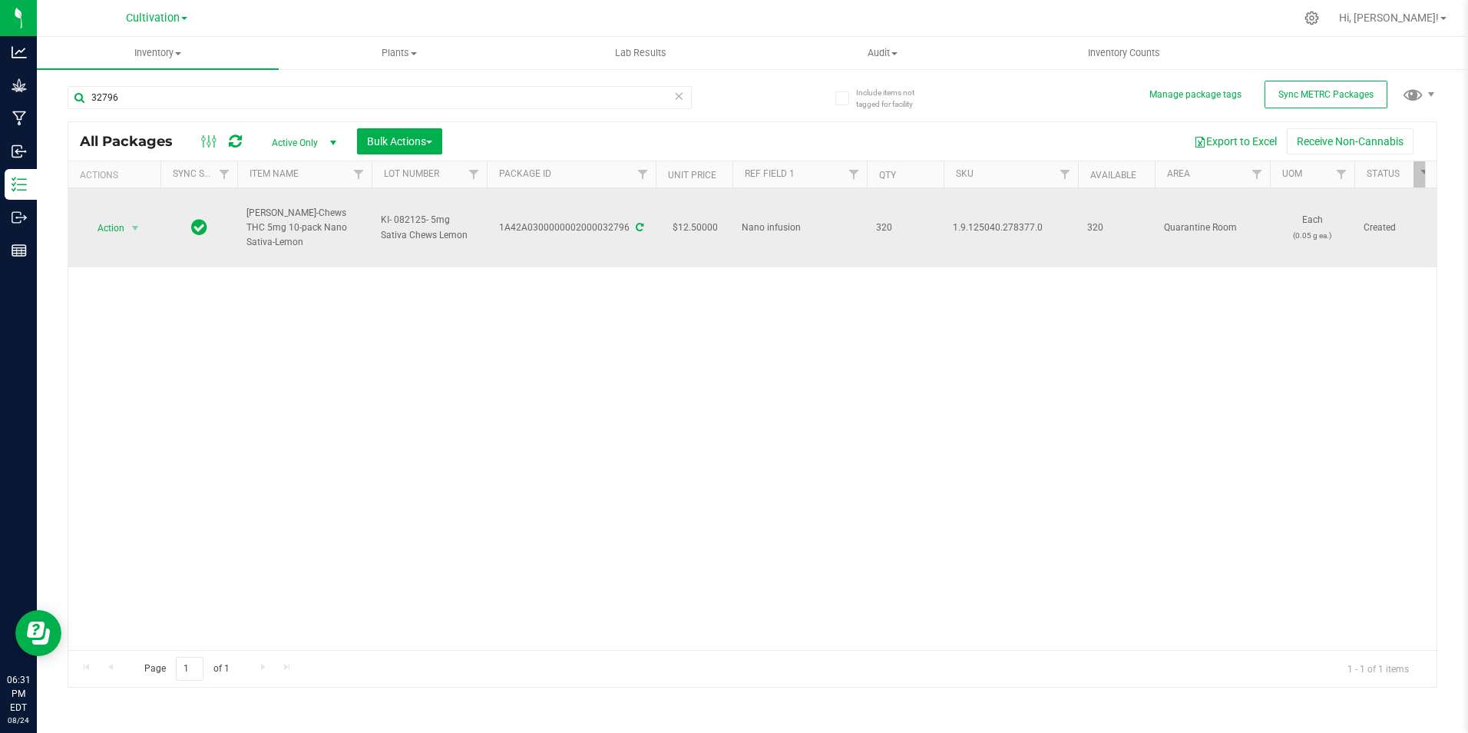
drag, startPoint x: 352, startPoint y: 237, endPoint x: 235, endPoint y: 220, distance: 117.8
drag, startPoint x: 500, startPoint y: 236, endPoint x: 626, endPoint y: 243, distance: 126.2
click at [626, 243] on td "1A42A0300000002000032796" at bounding box center [571, 227] width 169 height 79
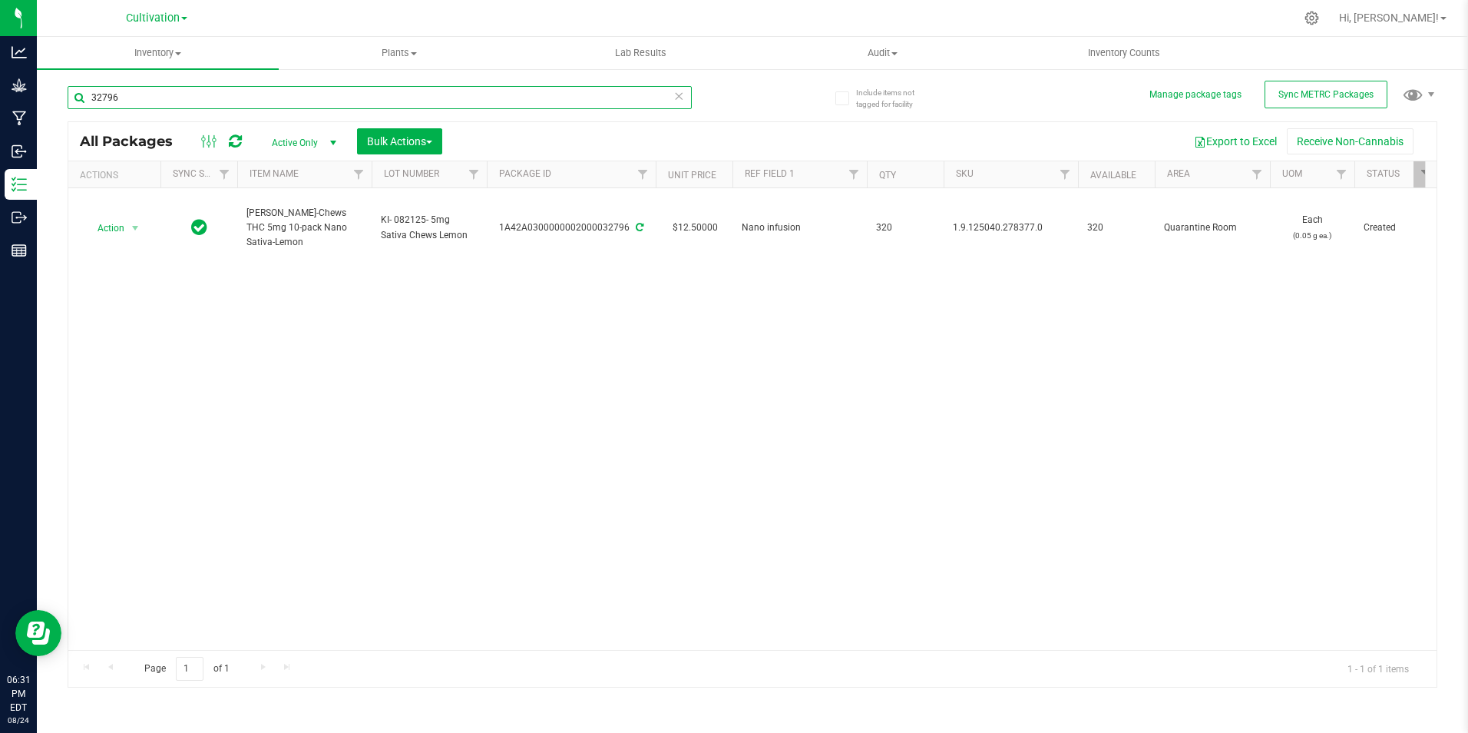
click at [206, 103] on input "32796" at bounding box center [380, 97] width 624 height 23
type input "33025"
type input "[DATE]"
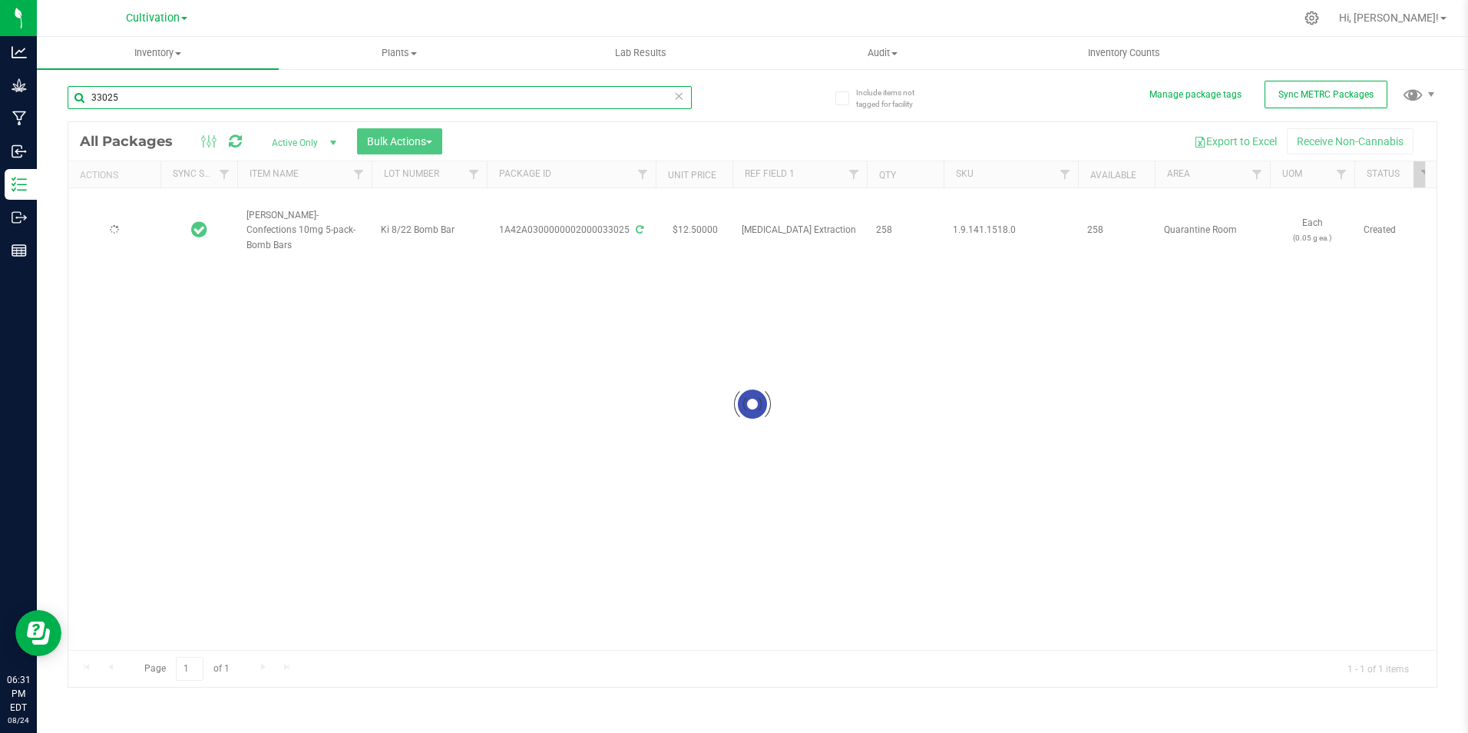
type input "[DATE]"
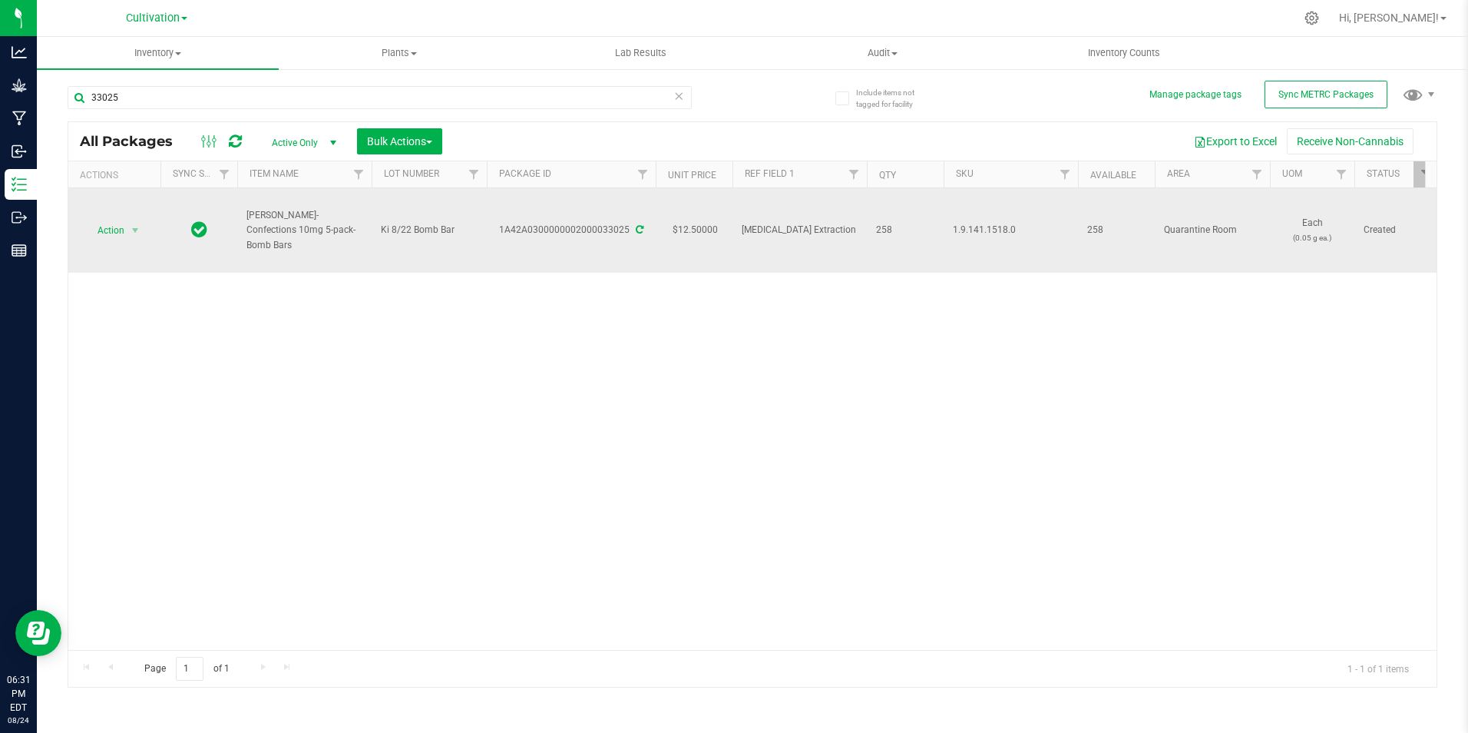
drag, startPoint x: 323, startPoint y: 240, endPoint x: 242, endPoint y: 220, distance: 83.1
click at [242, 220] on td "[PERSON_NAME]-Confections 10mg 5-pack-Bomb Bars" at bounding box center [304, 230] width 134 height 84
drag, startPoint x: 504, startPoint y: 237, endPoint x: 630, endPoint y: 240, distance: 126.7
click at [630, 240] on td "1A42A0300000002000033025" at bounding box center [571, 230] width 169 height 84
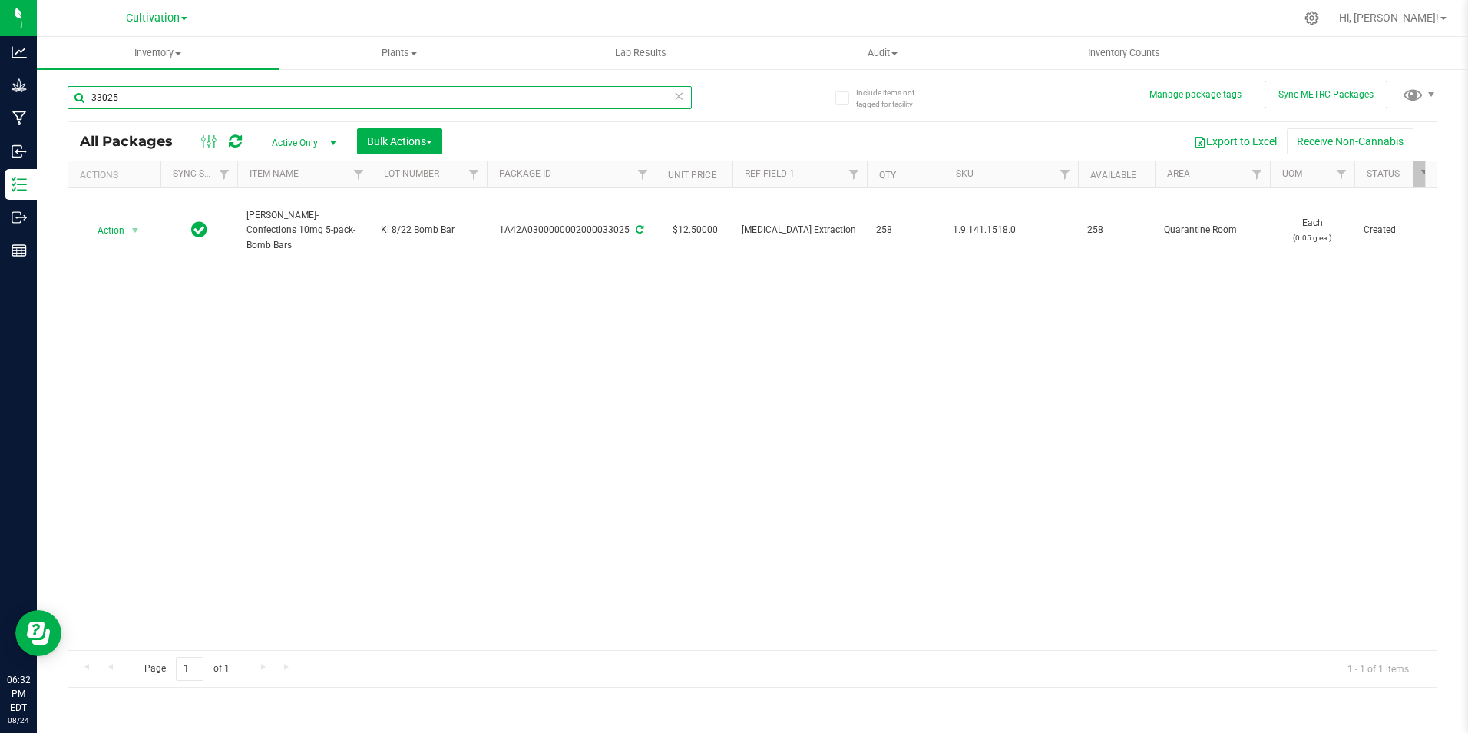
click at [153, 104] on input "33025" at bounding box center [380, 97] width 624 height 23
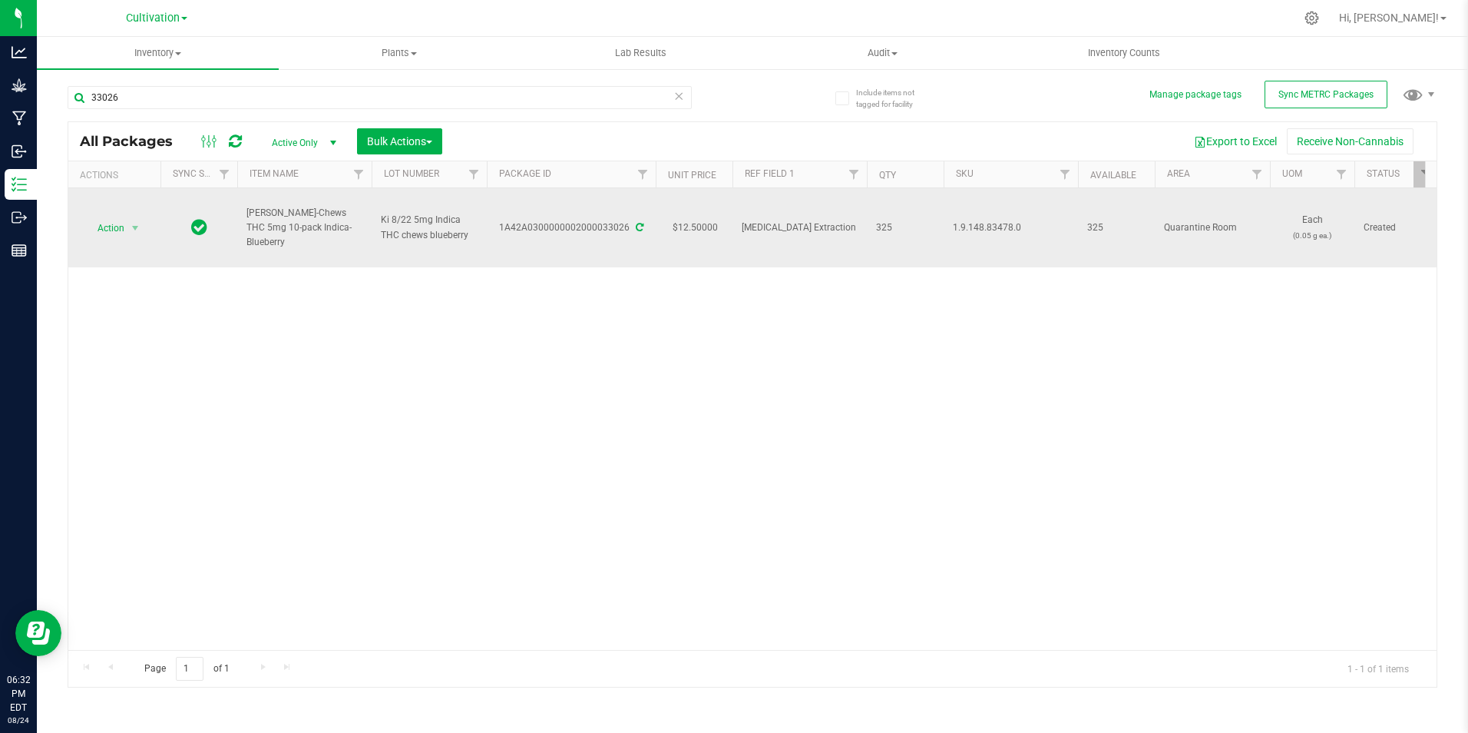
drag, startPoint x: 333, startPoint y: 237, endPoint x: 241, endPoint y: 226, distance: 92.8
click at [241, 226] on td "[PERSON_NAME]-Chews THC 5mg 10-pack Indica-Blueberry" at bounding box center [304, 227] width 134 height 79
drag, startPoint x: 501, startPoint y: 245, endPoint x: 630, endPoint y: 246, distance: 129.8
click at [630, 246] on td "1A42A0300000002000033026" at bounding box center [571, 227] width 169 height 79
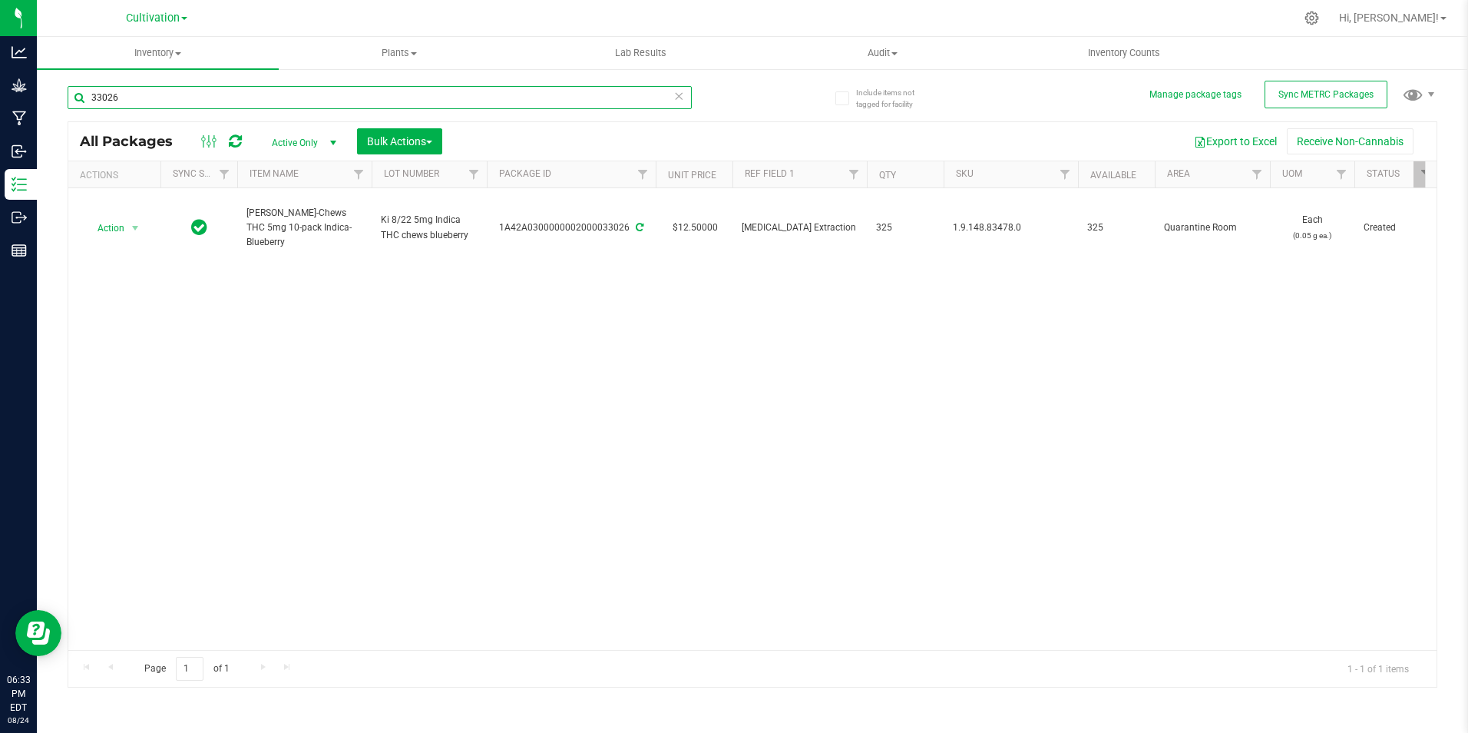
click at [129, 103] on input "33026" at bounding box center [380, 97] width 624 height 23
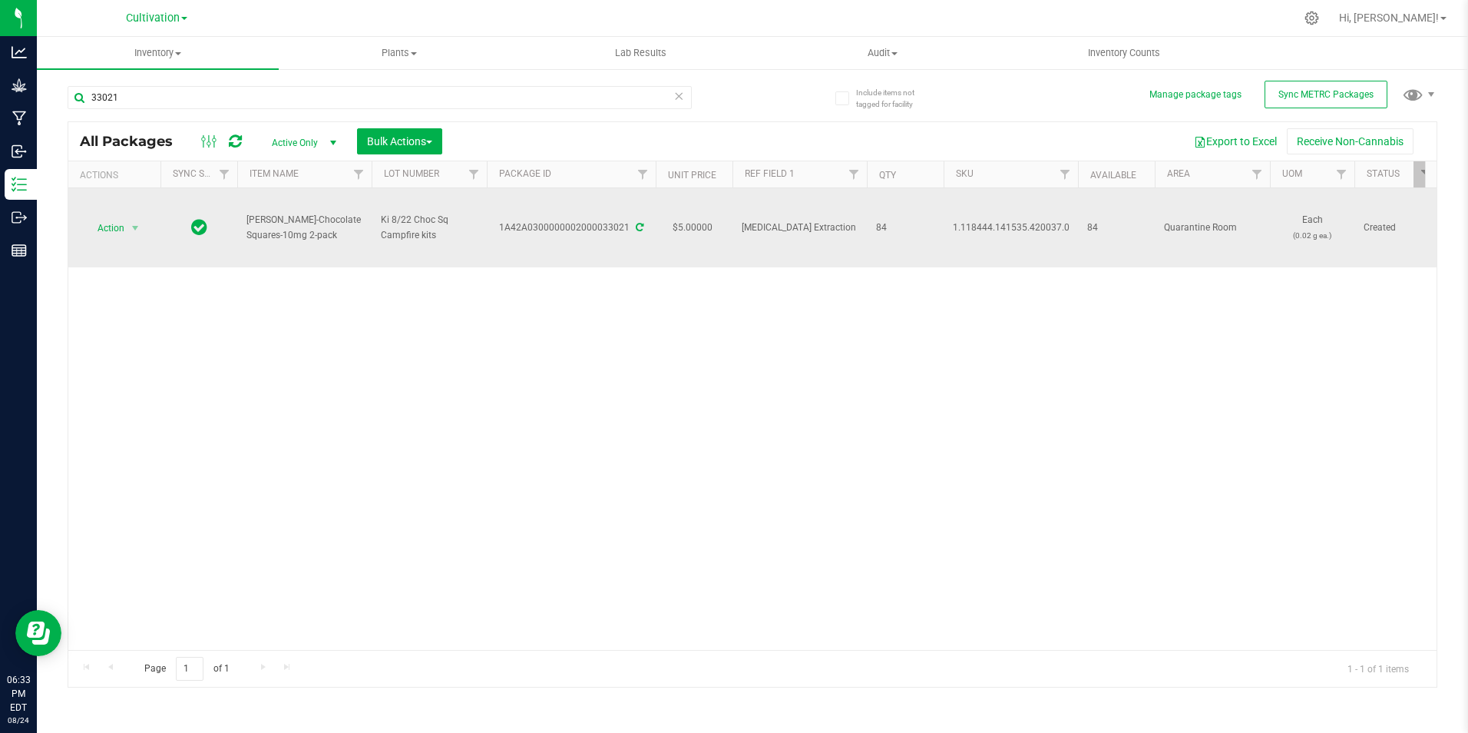
drag, startPoint x: 312, startPoint y: 235, endPoint x: 234, endPoint y: 230, distance: 77.7
drag, startPoint x: 508, startPoint y: 233, endPoint x: 628, endPoint y: 253, distance: 121.3
click at [628, 253] on td "1A42A0300000002000033021" at bounding box center [571, 227] width 169 height 79
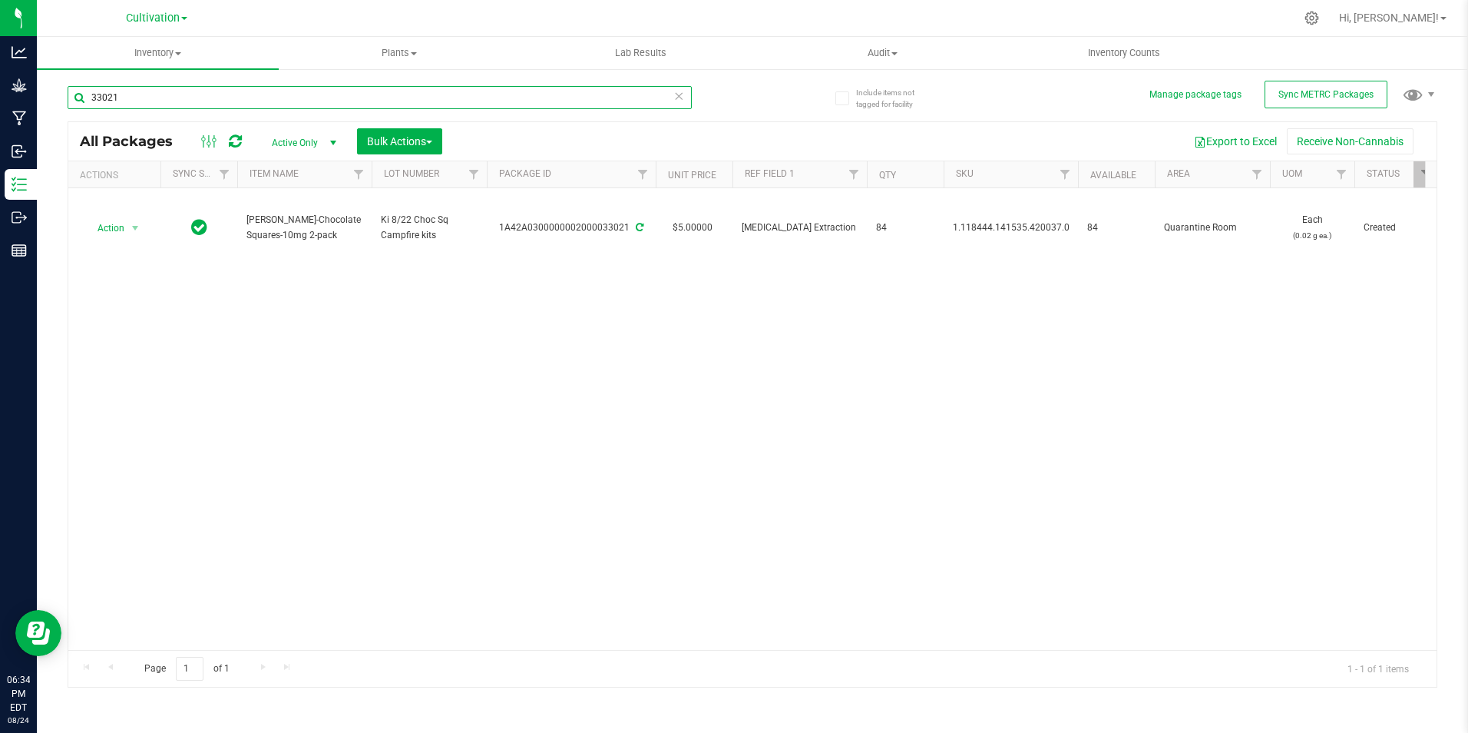
click at [213, 98] on input "33021" at bounding box center [380, 97] width 624 height 23
type input "33023"
type input "[DATE]"
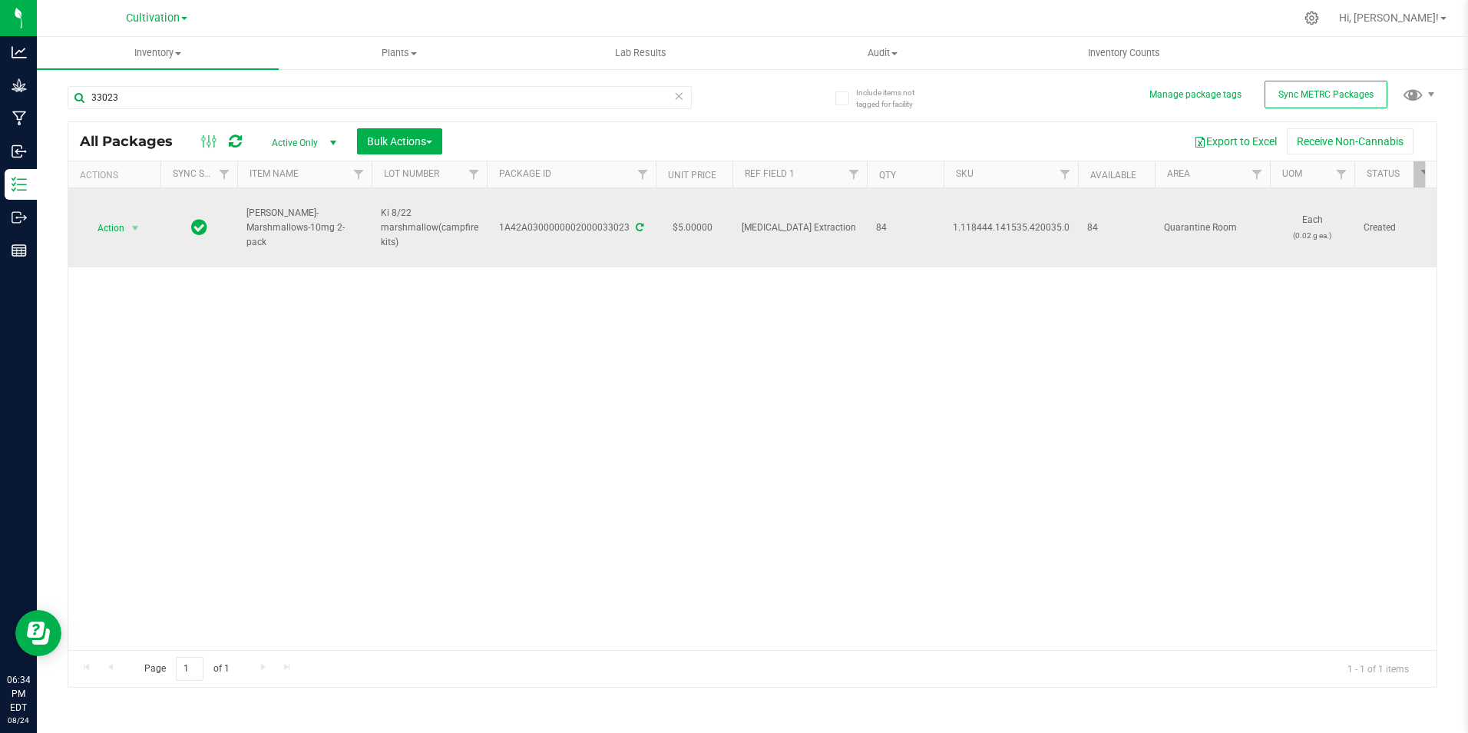
drag, startPoint x: 279, startPoint y: 232, endPoint x: 243, endPoint y: 223, distance: 37.2
click at [243, 223] on td "[PERSON_NAME]-Marshmallows-10mg 2-pack" at bounding box center [304, 227] width 134 height 79
drag, startPoint x: 501, startPoint y: 236, endPoint x: 625, endPoint y: 243, distance: 123.9
click at [625, 243] on td "1A42A0300000002000033023" at bounding box center [571, 227] width 169 height 79
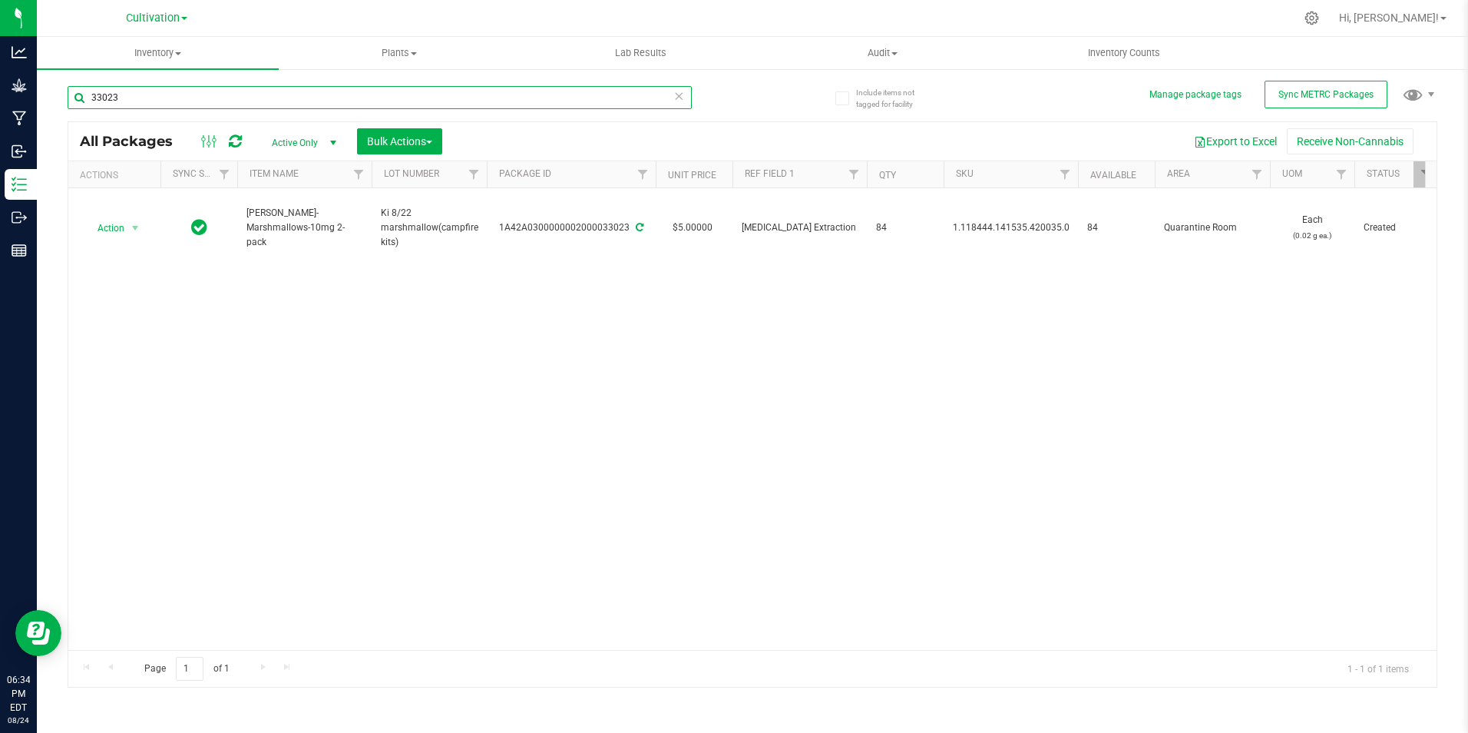
click at [204, 97] on input "33023" at bounding box center [380, 97] width 624 height 23
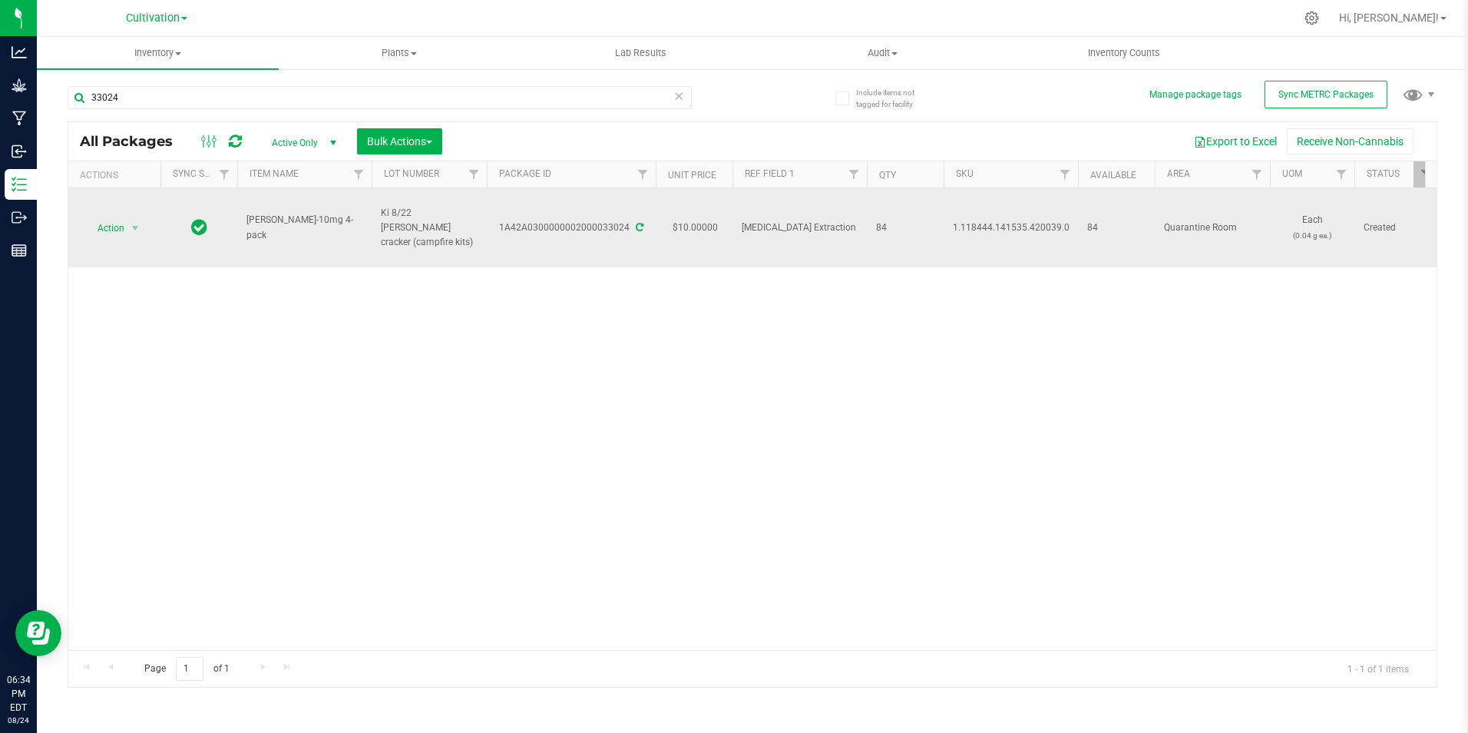
drag, startPoint x: 305, startPoint y: 239, endPoint x: 240, endPoint y: 230, distance: 65.8
click at [240, 230] on td "[PERSON_NAME]-10mg 4-pack" at bounding box center [304, 227] width 134 height 79
drag, startPoint x: 500, startPoint y: 235, endPoint x: 632, endPoint y: 250, distance: 133.0
click at [632, 250] on td "1A42A0300000002000033024" at bounding box center [571, 227] width 169 height 79
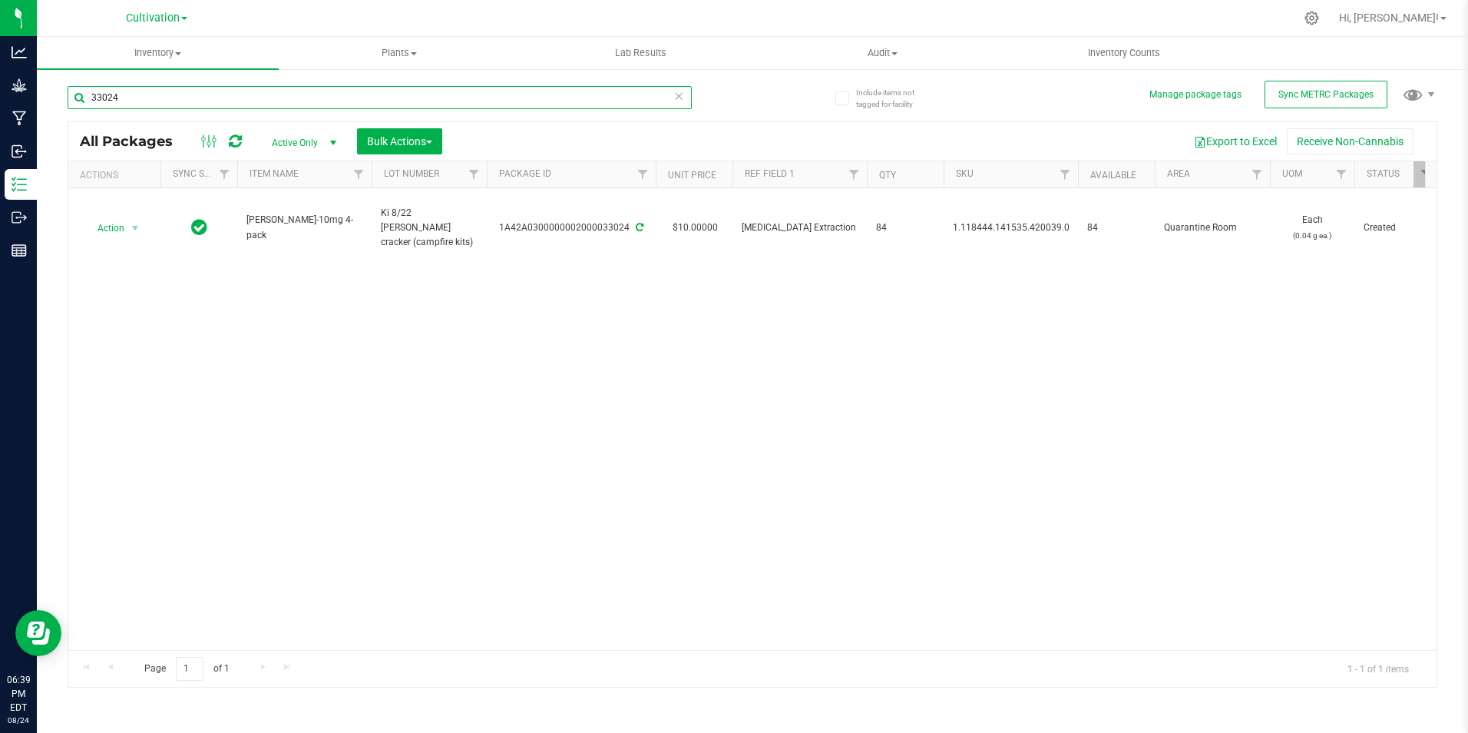
drag, startPoint x: 191, startPoint y: 94, endPoint x: 62, endPoint y: 98, distance: 129.0
click at [63, 98] on div "Include items not tagged for facility Manage package tags Sync METRC Packages 3…" at bounding box center [752, 302] width 1431 height 468
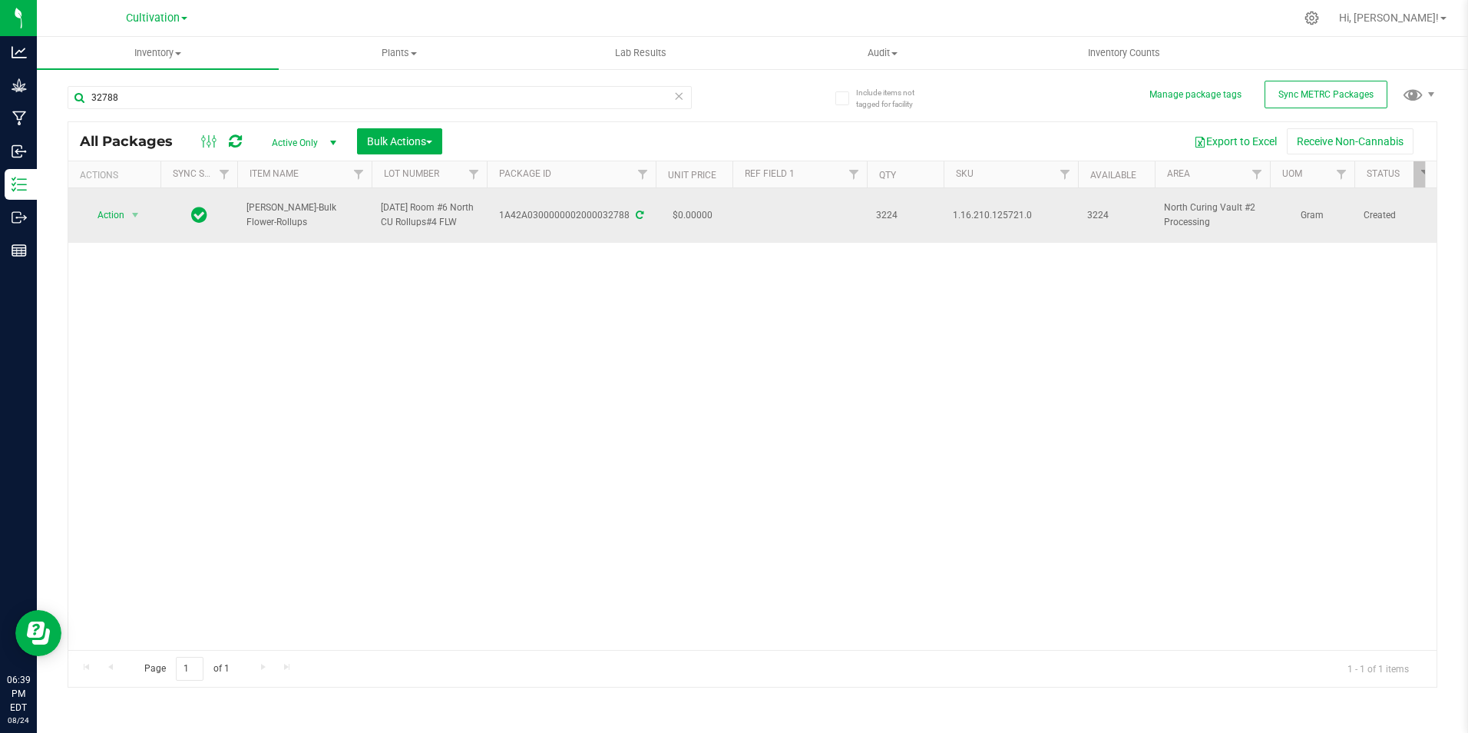
drag, startPoint x: 346, startPoint y: 217, endPoint x: 243, endPoint y: 220, distance: 102.9
click at [242, 220] on td "[PERSON_NAME]-Bulk Flower-Rollups" at bounding box center [304, 215] width 134 height 55
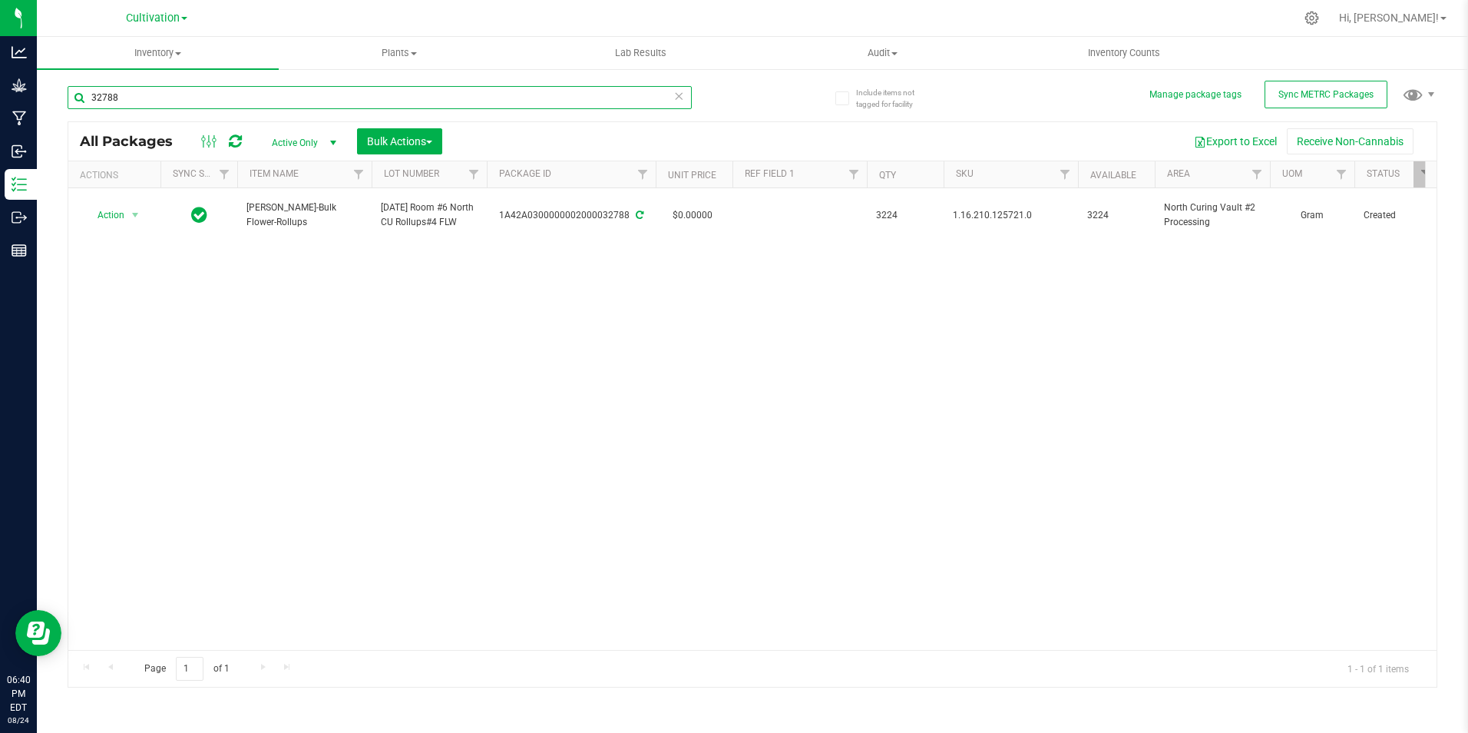
click at [175, 98] on input "32788" at bounding box center [380, 97] width 624 height 23
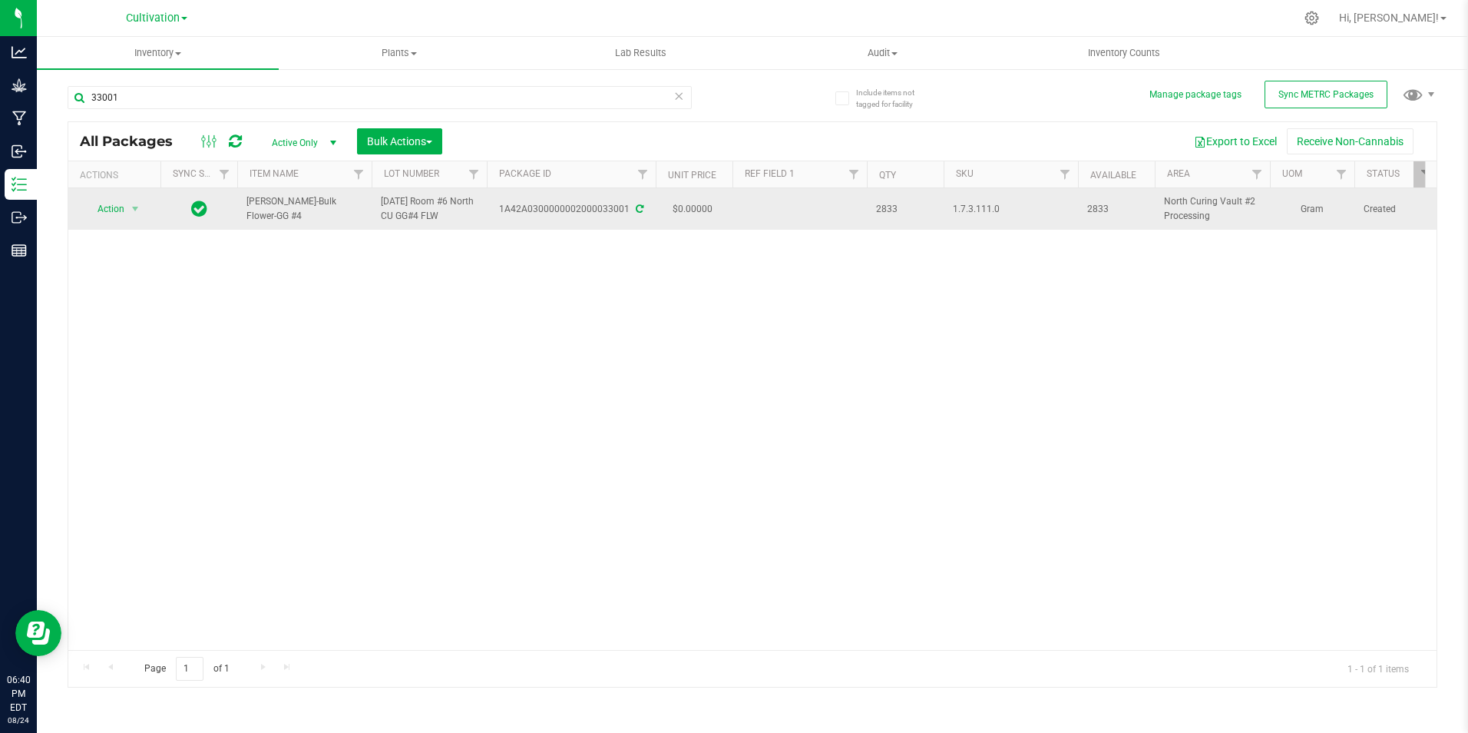
drag, startPoint x: 352, startPoint y: 207, endPoint x: 248, endPoint y: 207, distance: 104.4
click at [248, 207] on span "[PERSON_NAME]-Bulk Flower-GG #4" at bounding box center [304, 208] width 116 height 29
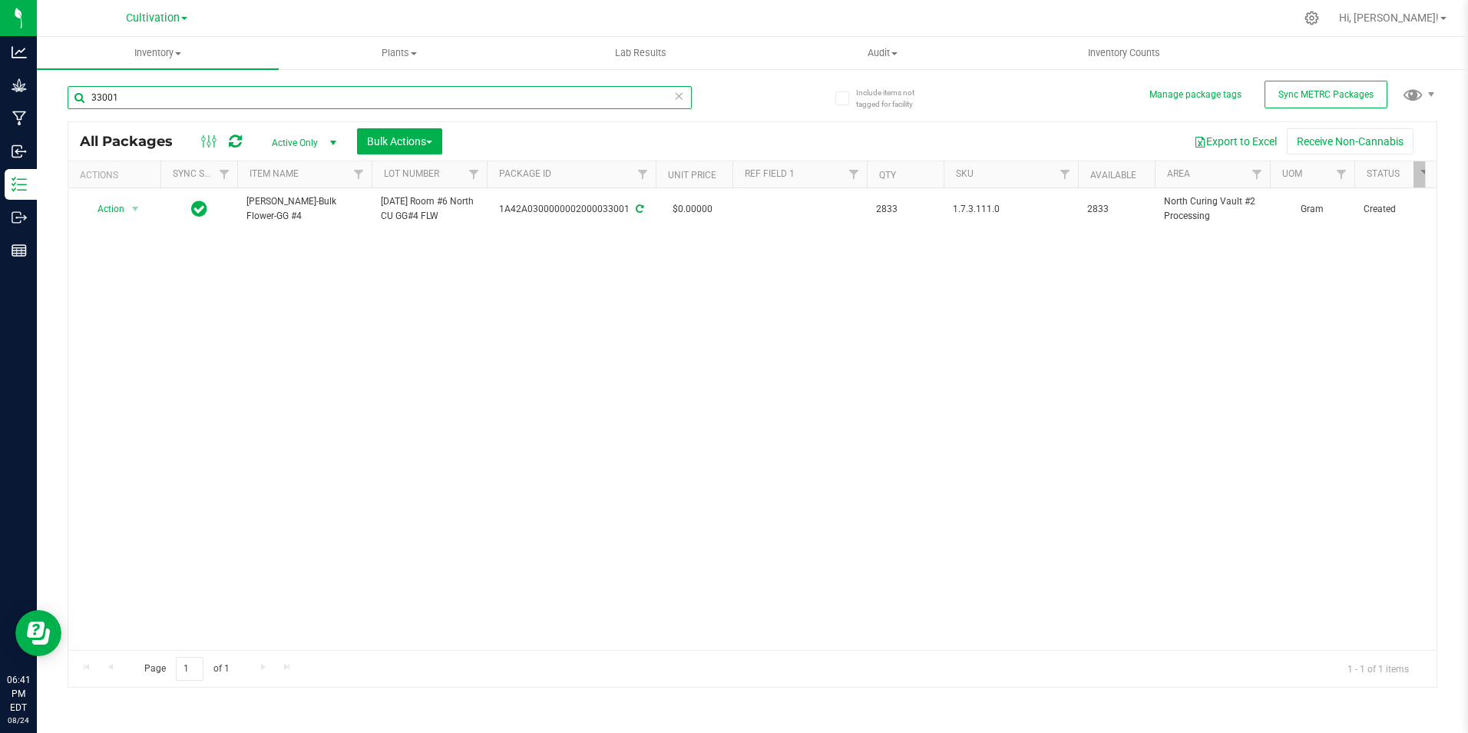
click at [209, 97] on input "33001" at bounding box center [380, 97] width 624 height 23
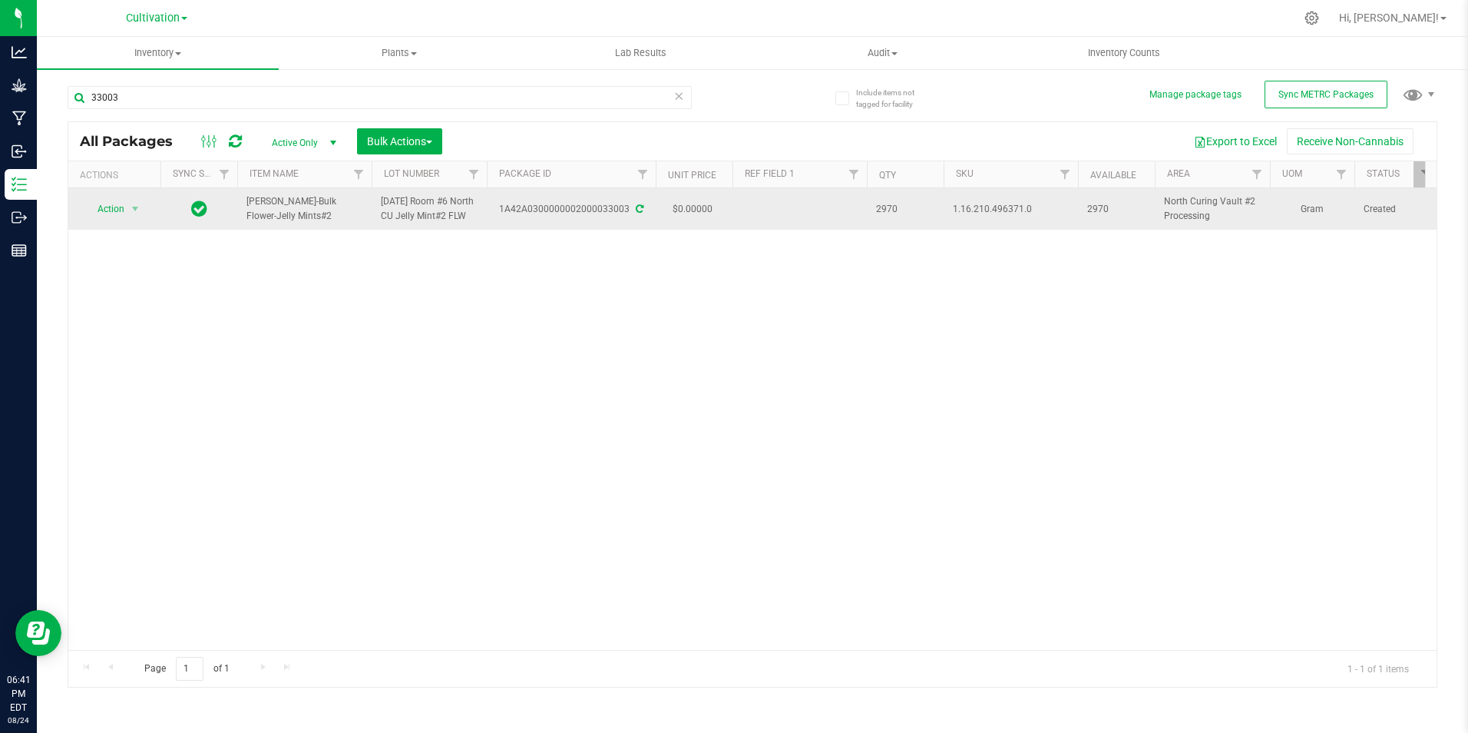
drag, startPoint x: 299, startPoint y: 223, endPoint x: 233, endPoint y: 200, distance: 70.2
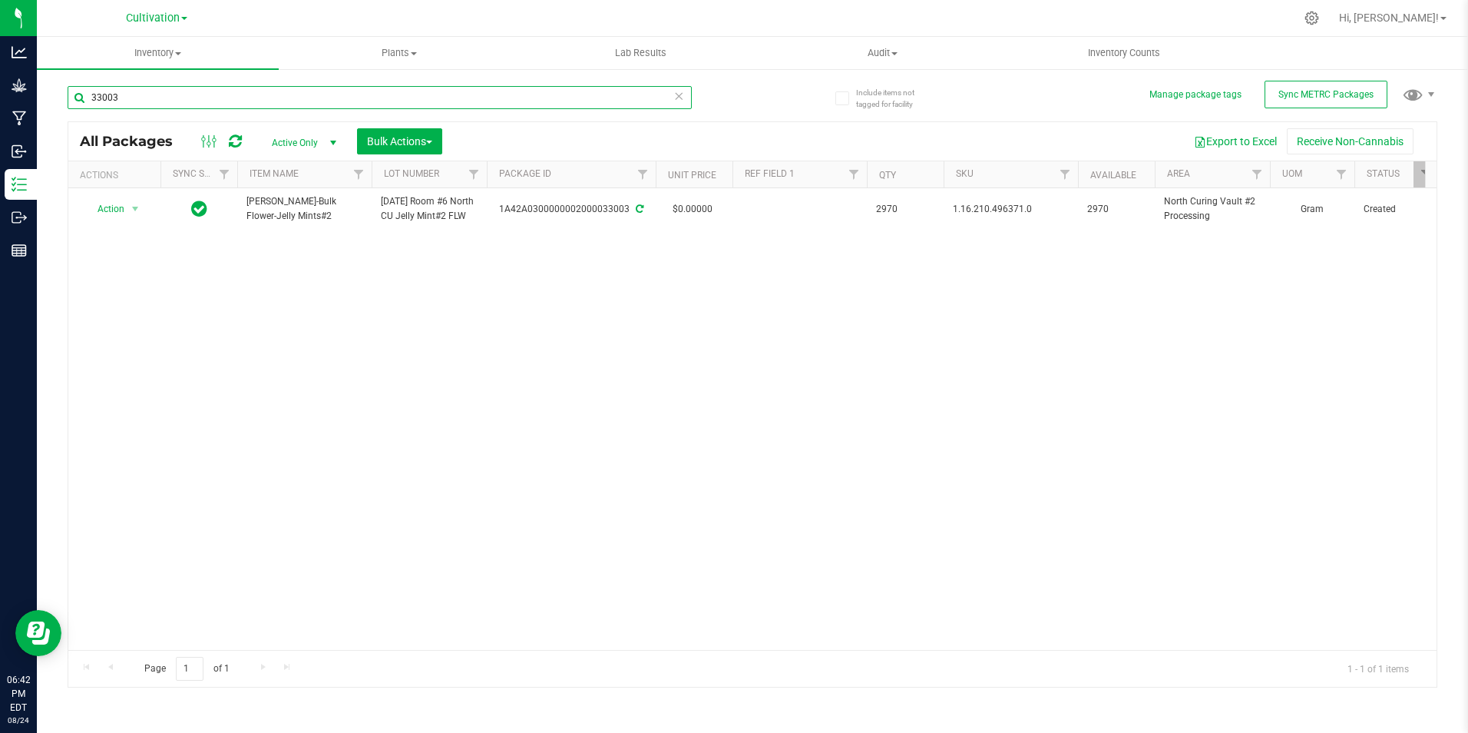
click at [180, 101] on input "33003" at bounding box center [380, 97] width 624 height 23
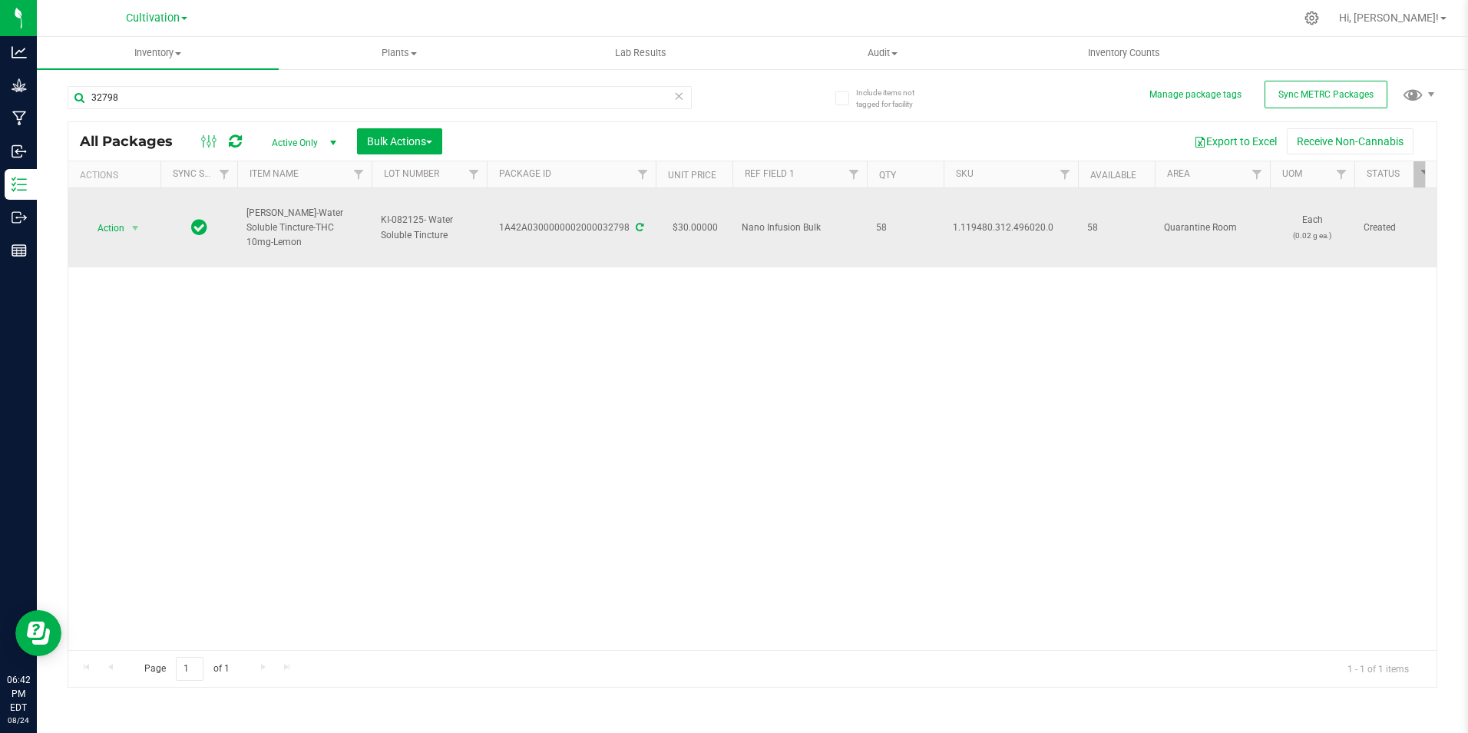
drag, startPoint x: 359, startPoint y: 233, endPoint x: 242, endPoint y: 222, distance: 117.3
click at [242, 222] on td "[PERSON_NAME]-Water Soluble Tincture-THC 10mg-Lemon" at bounding box center [304, 227] width 134 height 79
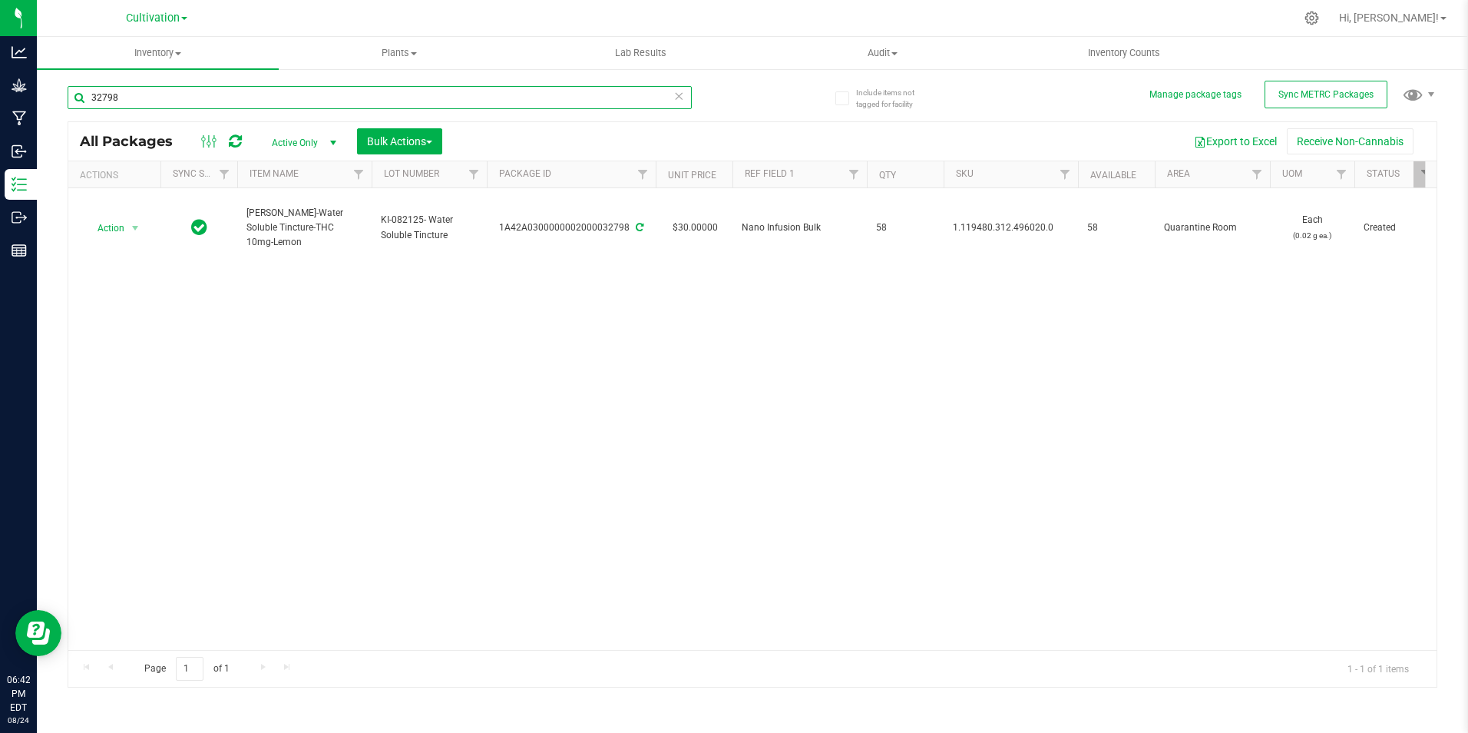
click at [141, 107] on input "32798" at bounding box center [380, 97] width 624 height 23
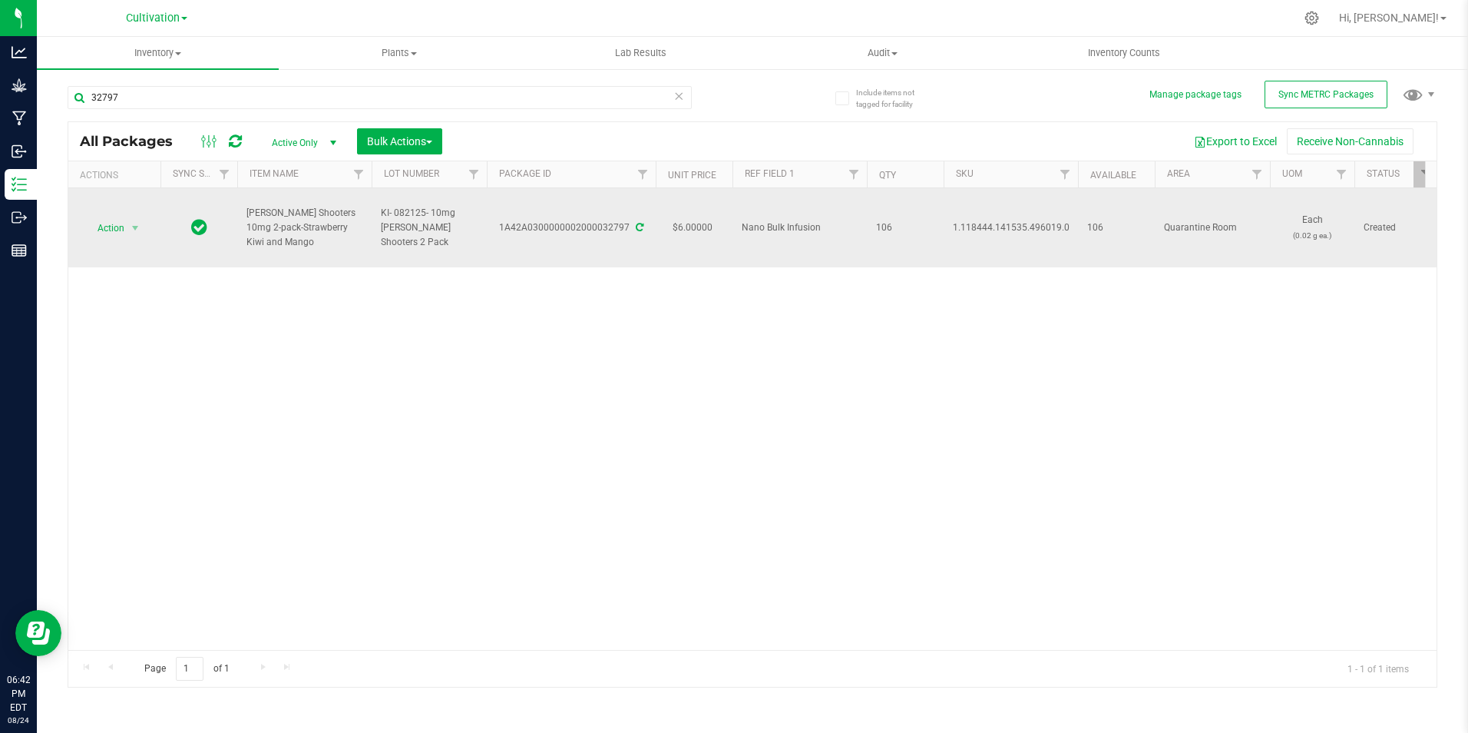
drag, startPoint x: 283, startPoint y: 239, endPoint x: 234, endPoint y: 229, distance: 49.4
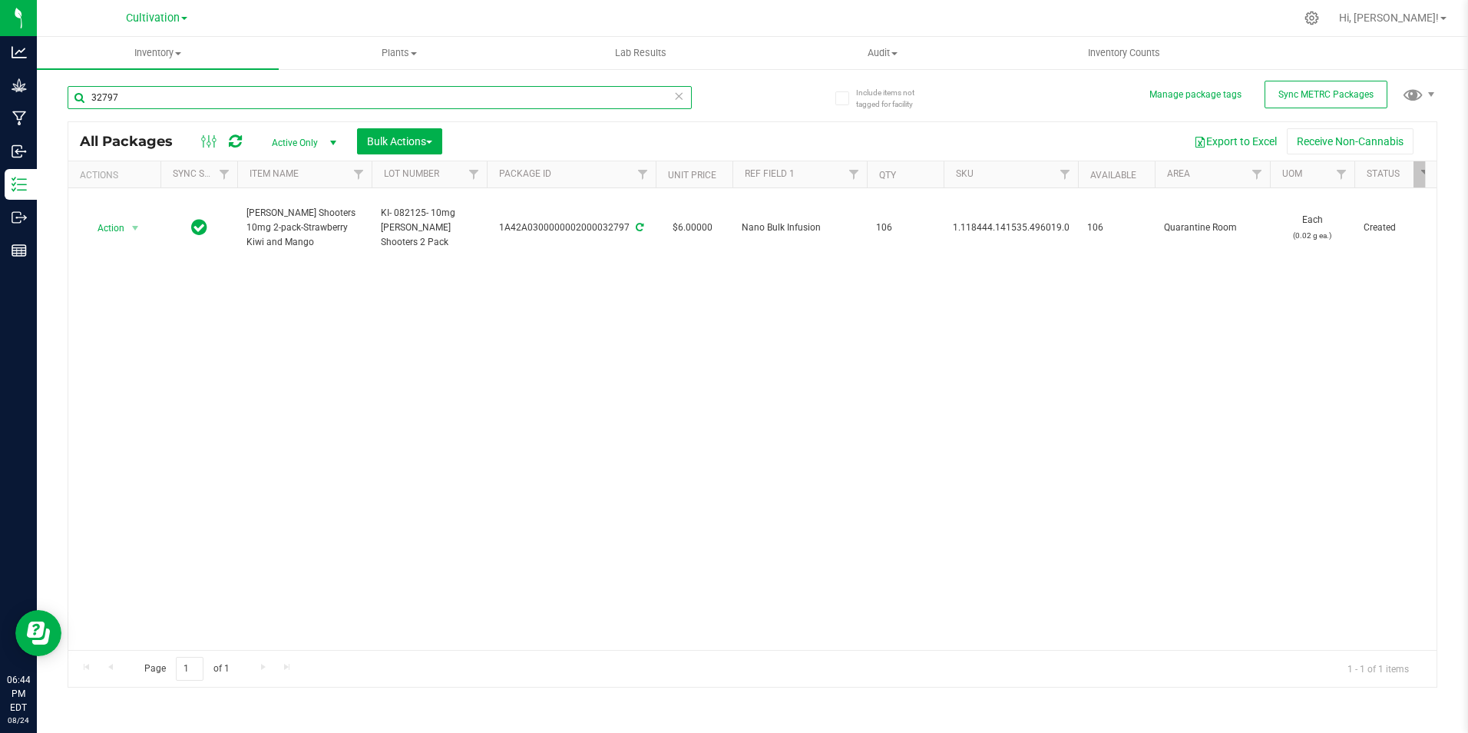
click at [170, 107] on input "32797" at bounding box center [380, 97] width 624 height 23
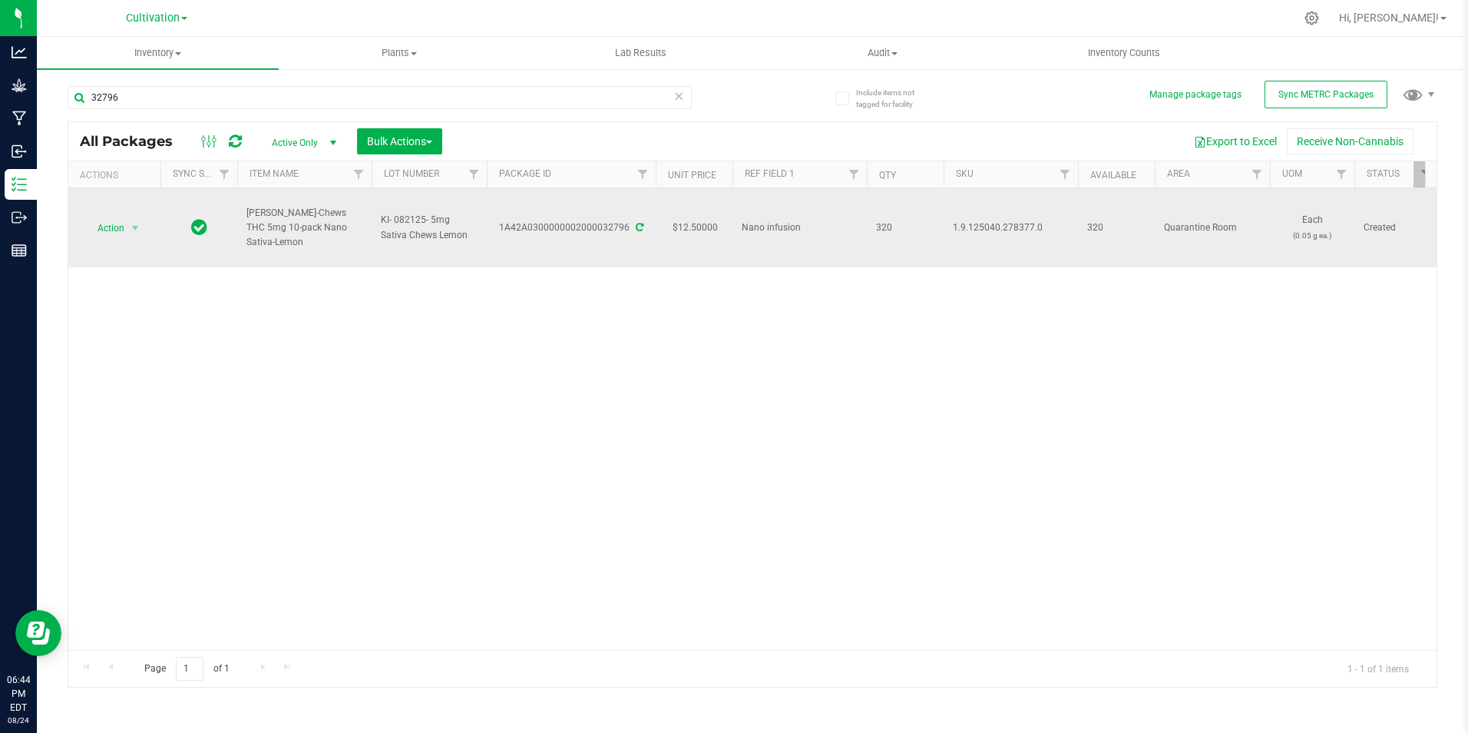
drag, startPoint x: 356, startPoint y: 231, endPoint x: 249, endPoint y: 210, distance: 108.9
click at [249, 210] on td "[PERSON_NAME]-Chews THC 5mg 10-pack Nano Sativa-Lemon" at bounding box center [304, 227] width 134 height 79
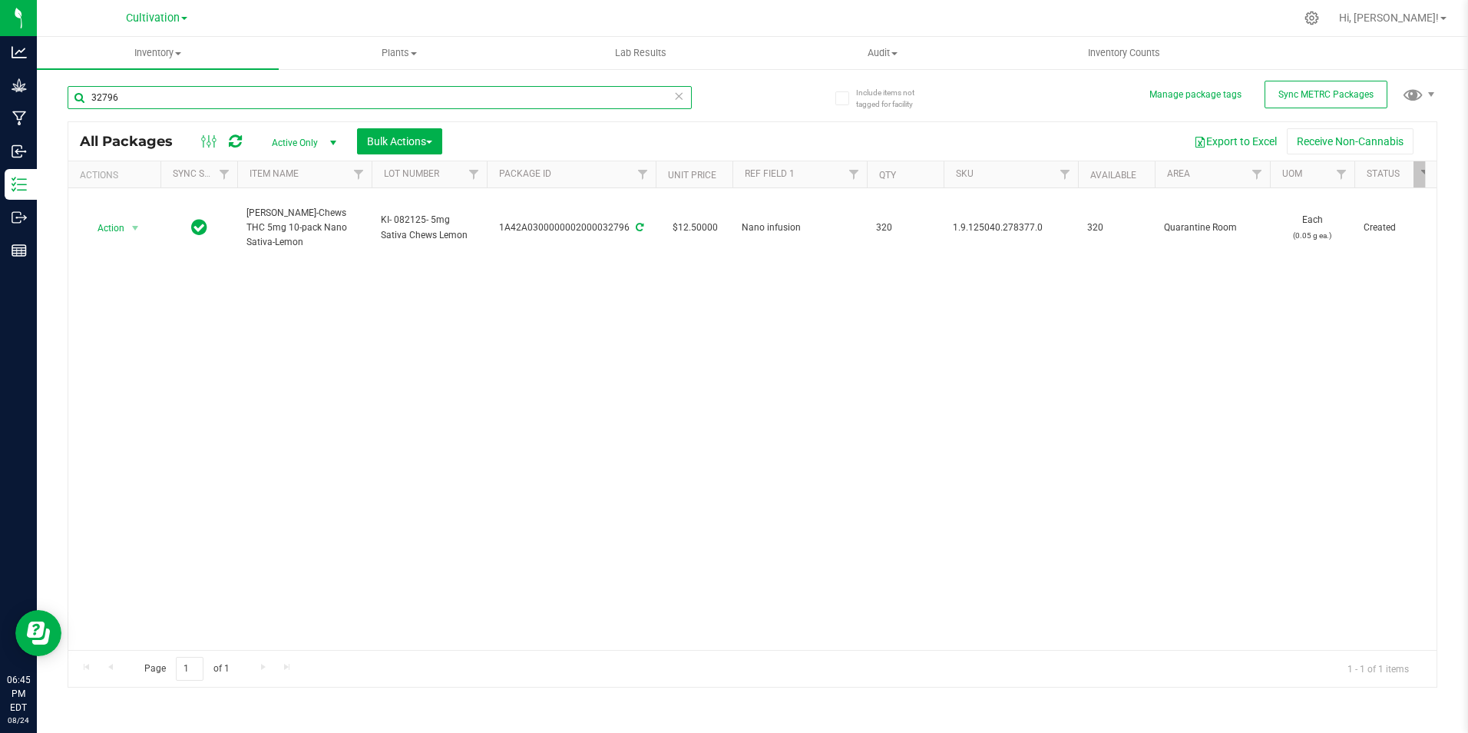
drag, startPoint x: 158, startPoint y: 99, endPoint x: 54, endPoint y: 88, distance: 105.0
click at [55, 91] on div "Include items not tagged for facility Manage package tags Sync METRC Packages 3…" at bounding box center [752, 302] width 1431 height 468
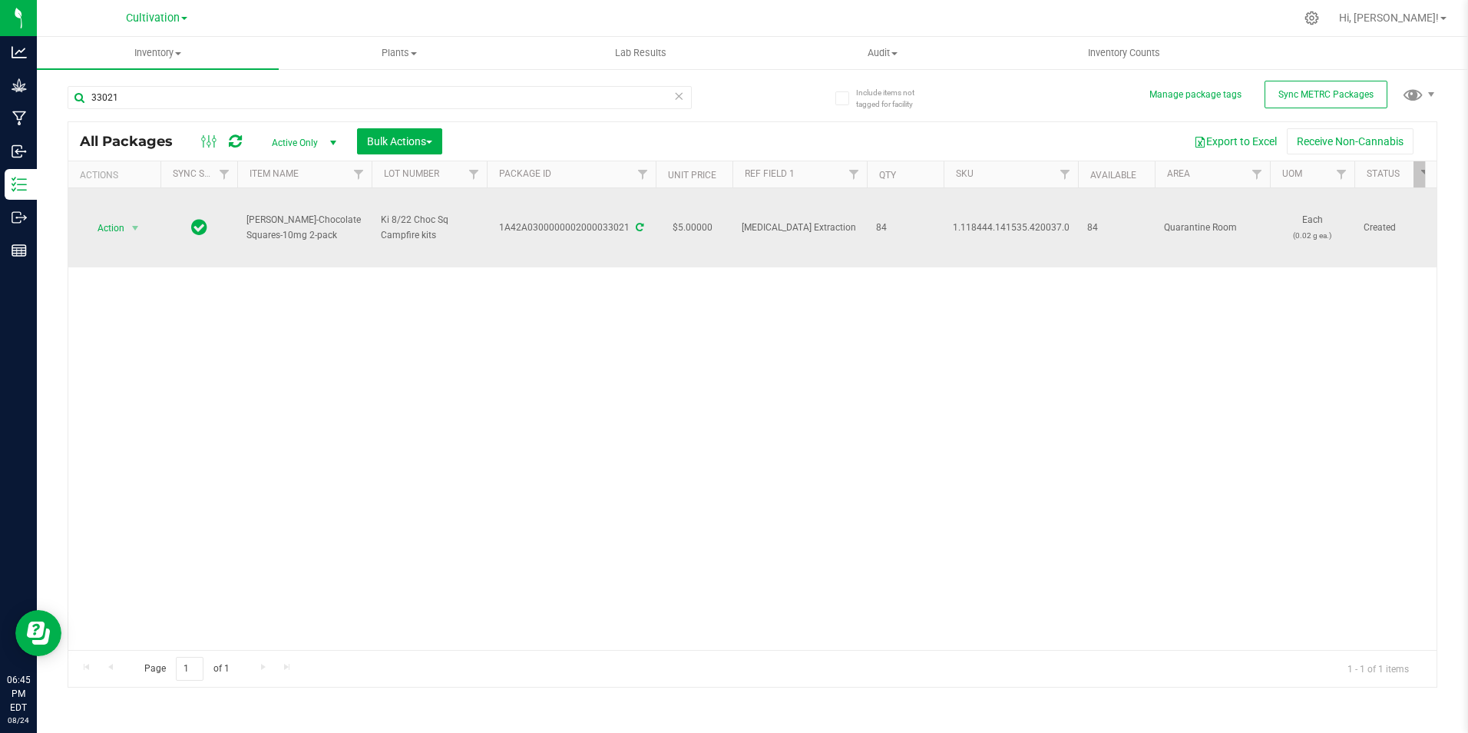
drag, startPoint x: 308, startPoint y: 236, endPoint x: 240, endPoint y: 222, distance: 69.0
click at [240, 222] on td "[PERSON_NAME]-Chocolate Squares-10mg 2-pack" at bounding box center [304, 227] width 134 height 79
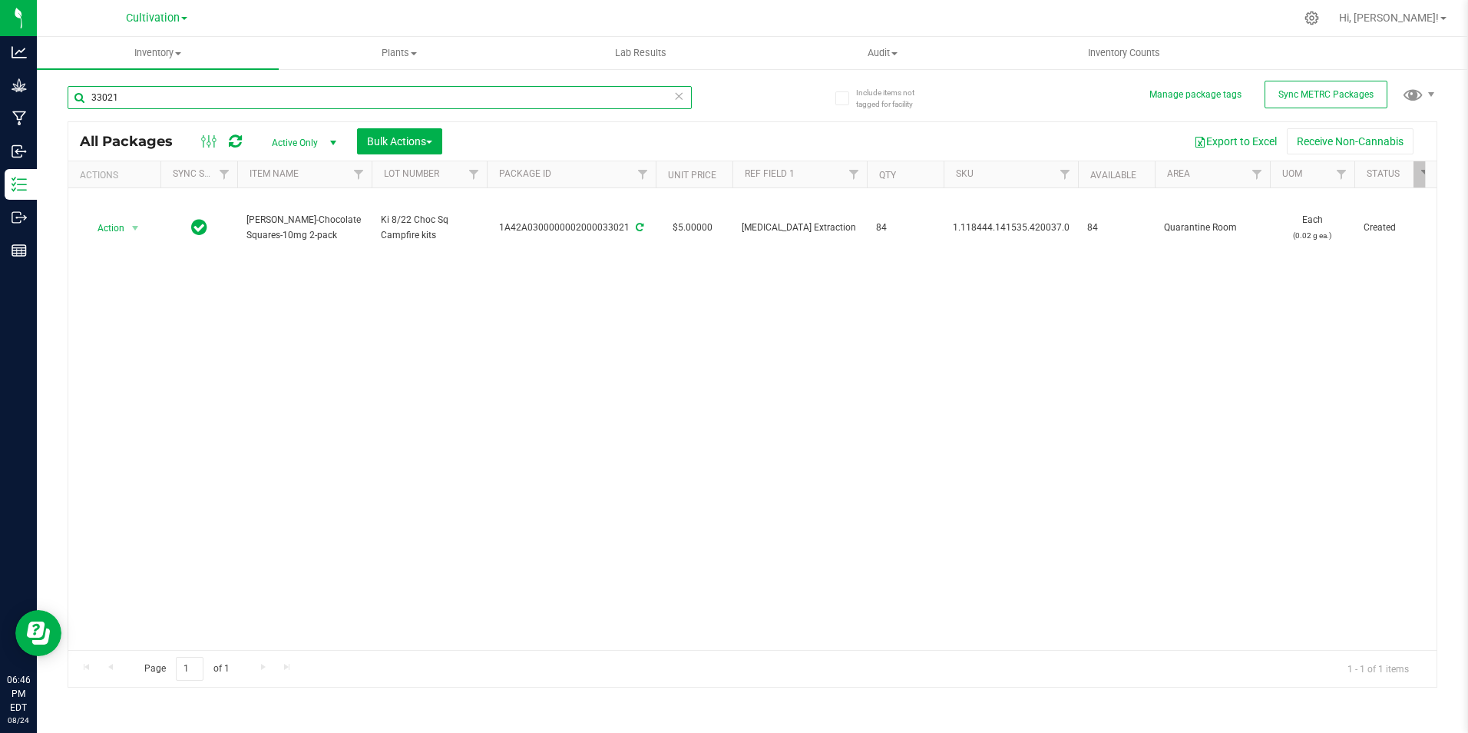
click at [127, 101] on input "33021" at bounding box center [380, 97] width 624 height 23
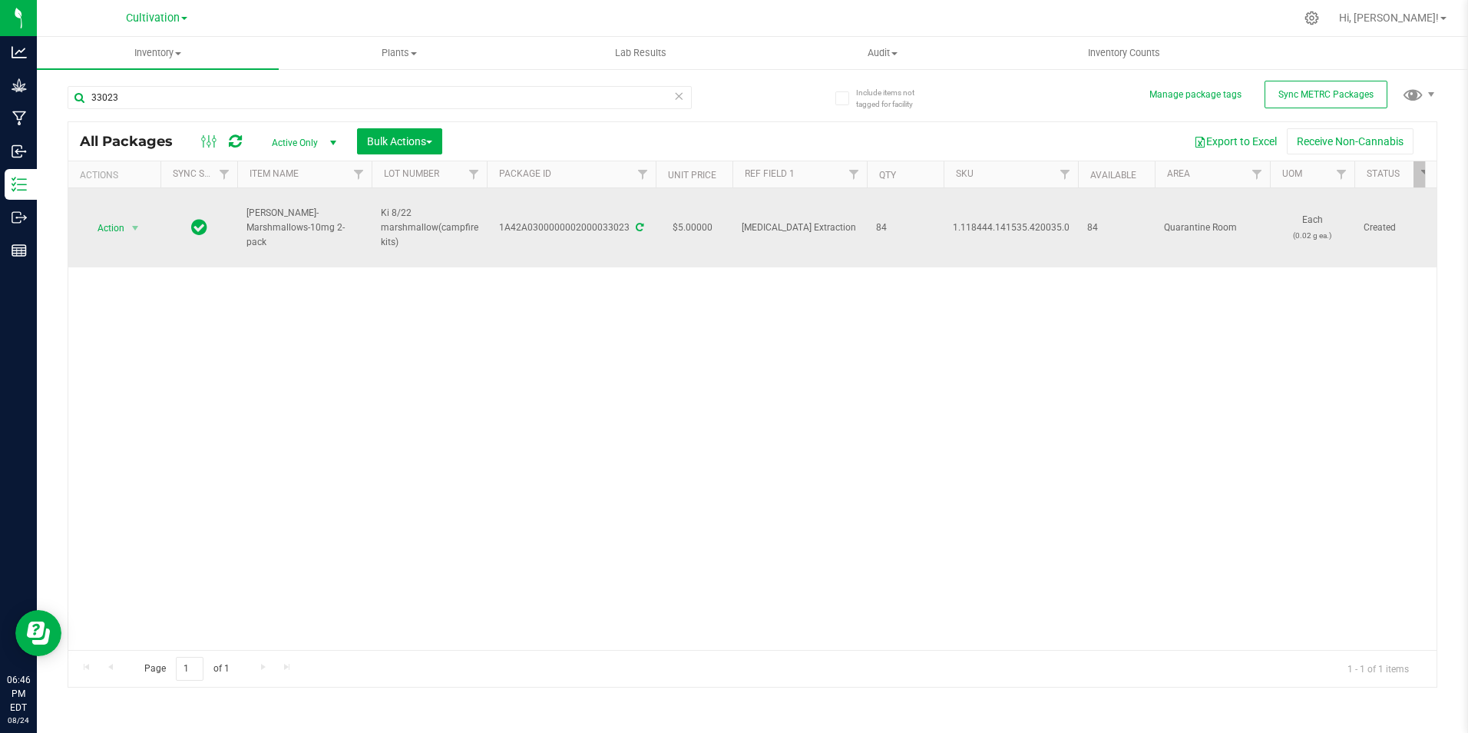
drag, startPoint x: 281, startPoint y: 237, endPoint x: 239, endPoint y: 227, distance: 43.4
click at [239, 227] on td "[PERSON_NAME]-Marshmallows-10mg 2-pack" at bounding box center [304, 227] width 134 height 79
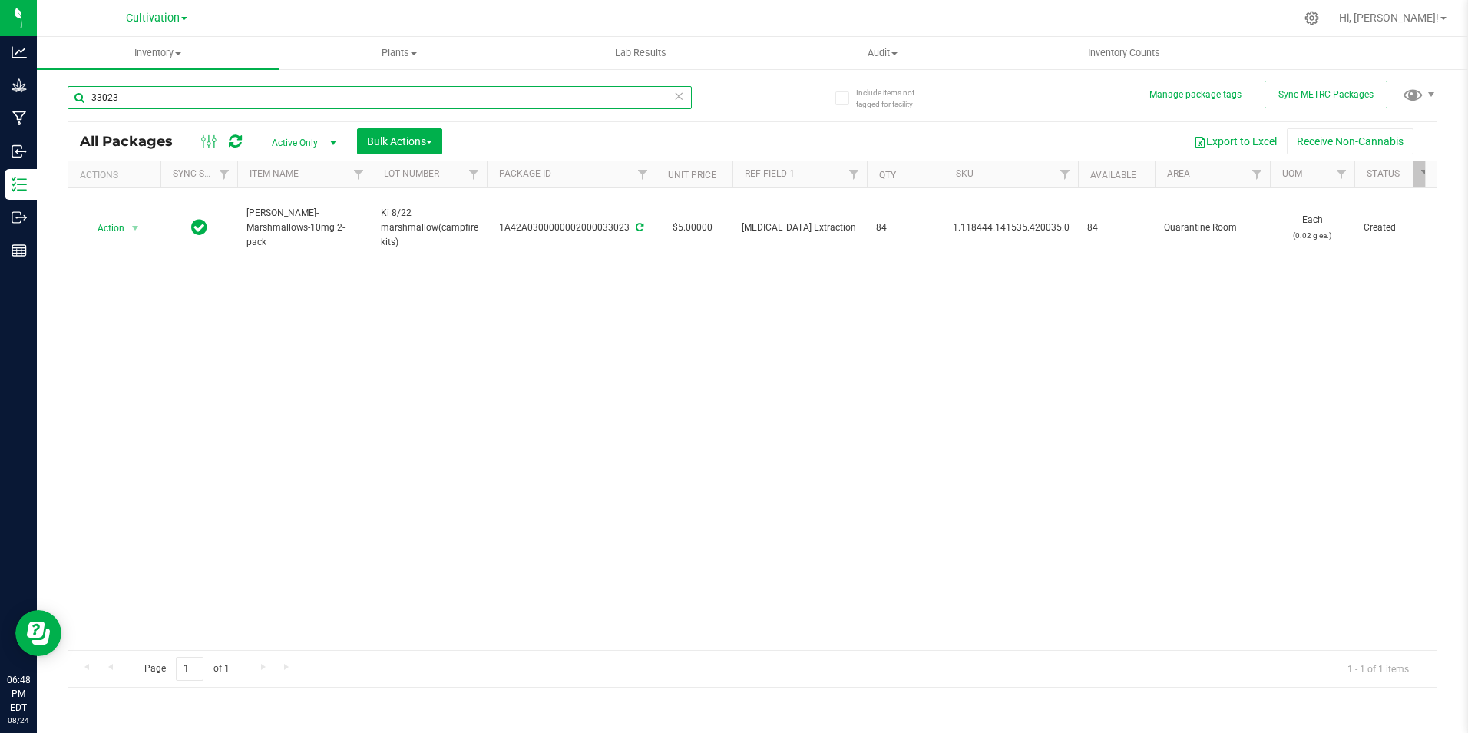
click at [195, 94] on input "33023" at bounding box center [380, 97] width 624 height 23
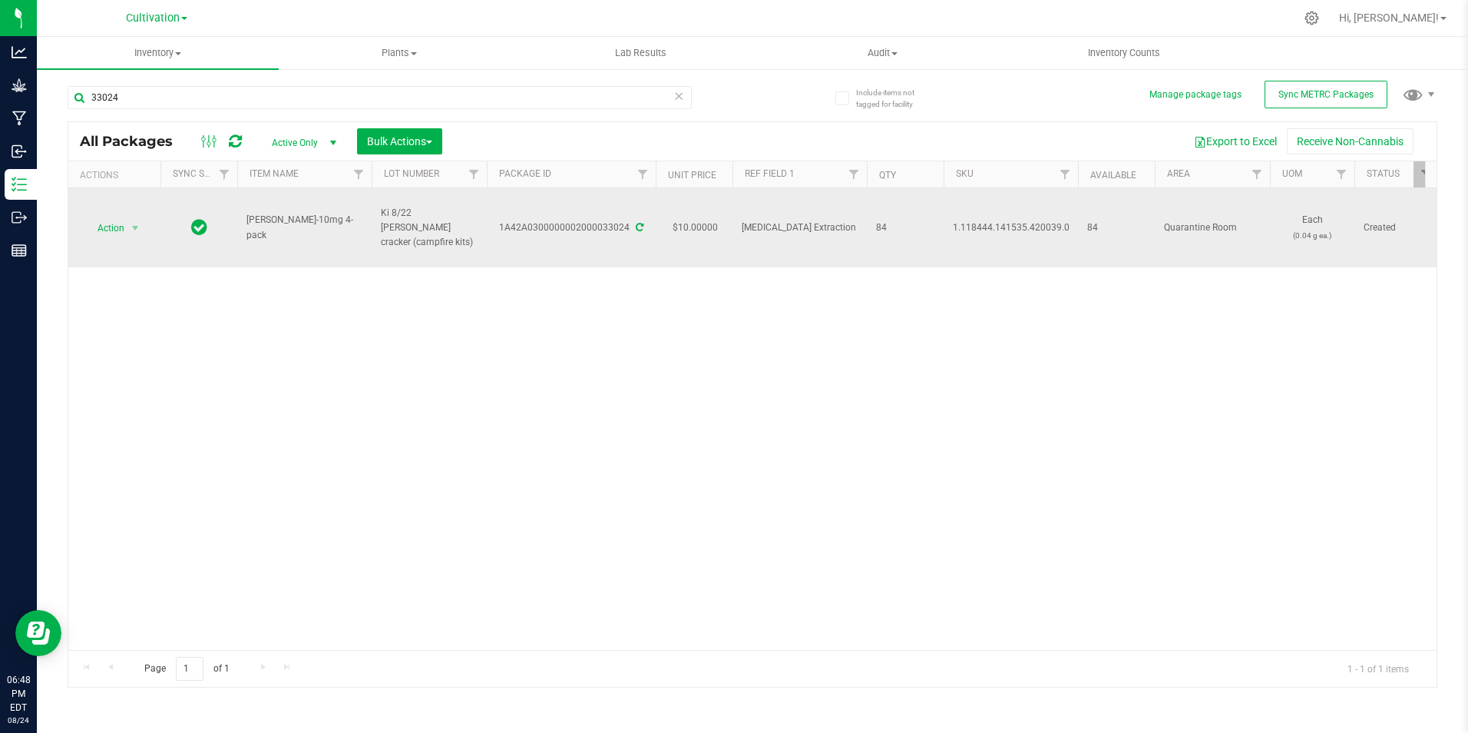
drag, startPoint x: 306, startPoint y: 232, endPoint x: 246, endPoint y: 220, distance: 61.1
click at [246, 220] on span "[PERSON_NAME]-10mg 4-pack" at bounding box center [304, 227] width 116 height 29
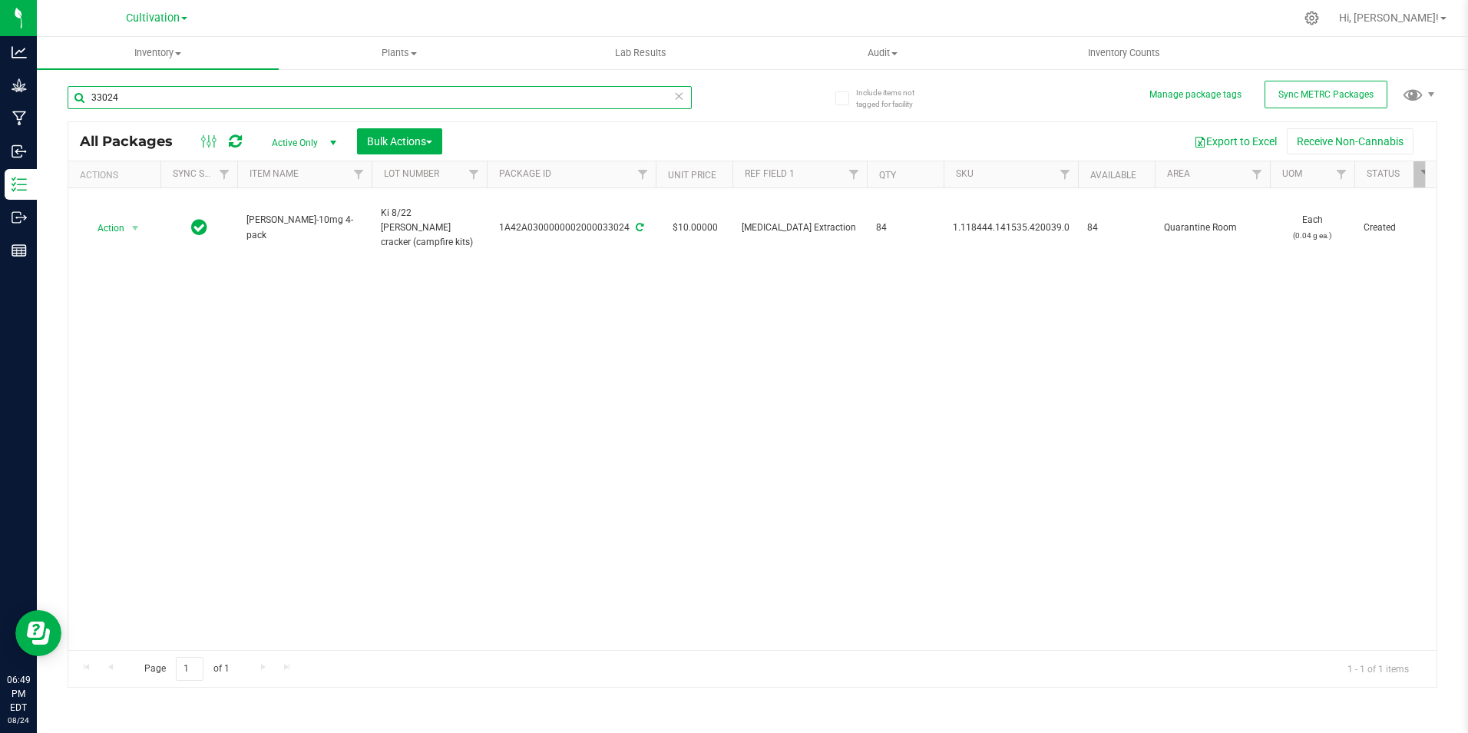
click at [266, 98] on input "33024" at bounding box center [380, 97] width 624 height 23
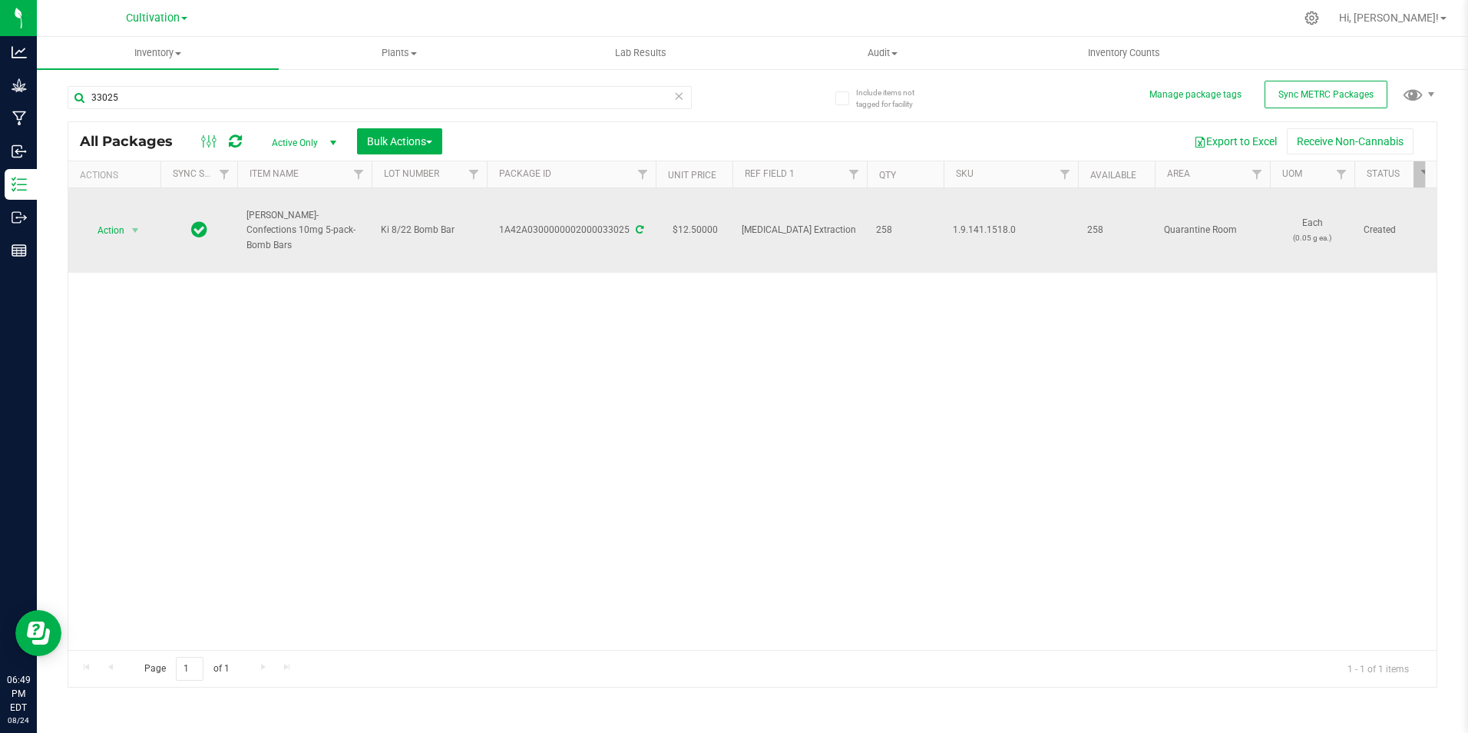
drag, startPoint x: 316, startPoint y: 237, endPoint x: 235, endPoint y: 226, distance: 82.2
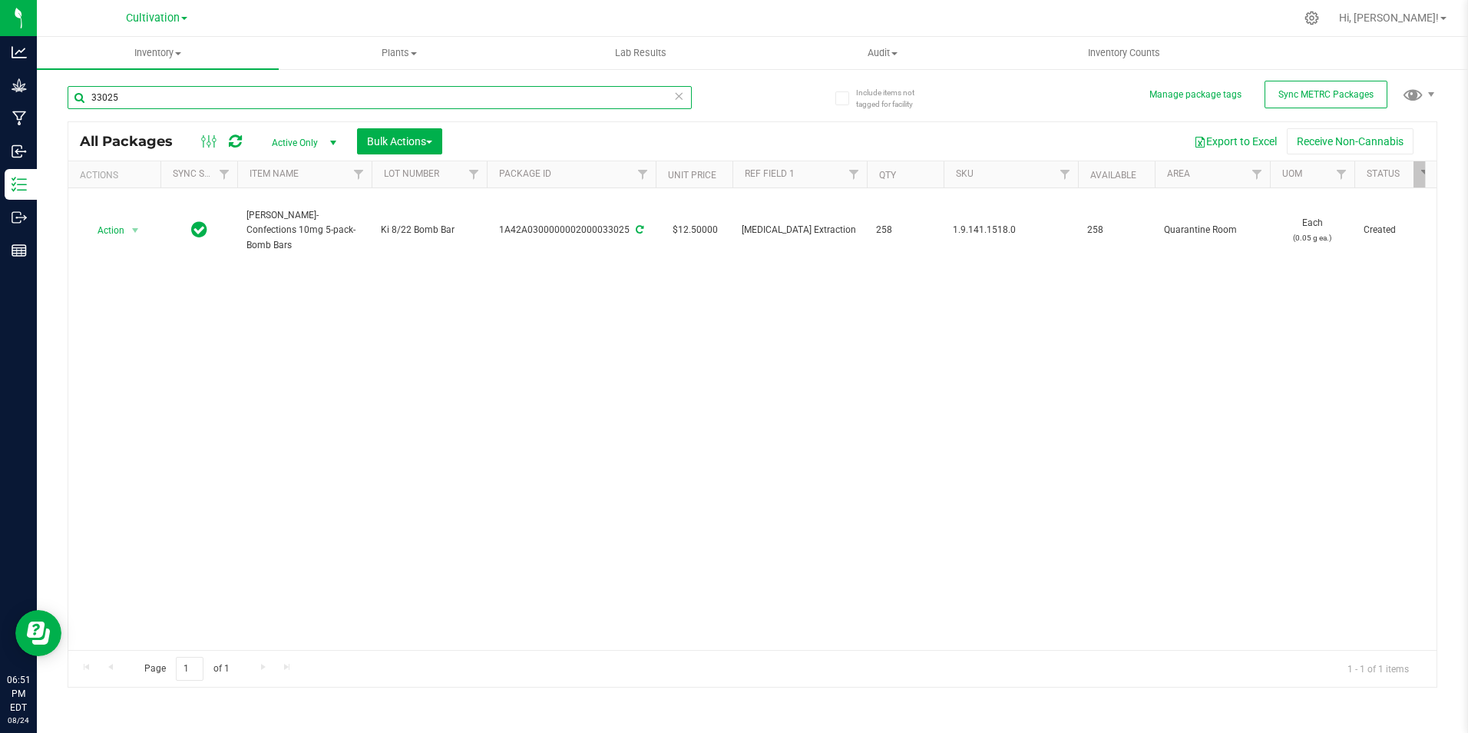
drag, startPoint x: 233, startPoint y: 97, endPoint x: 248, endPoint y: 98, distance: 15.4
click at [234, 97] on input "33025" at bounding box center [380, 97] width 624 height 23
type input "33026"
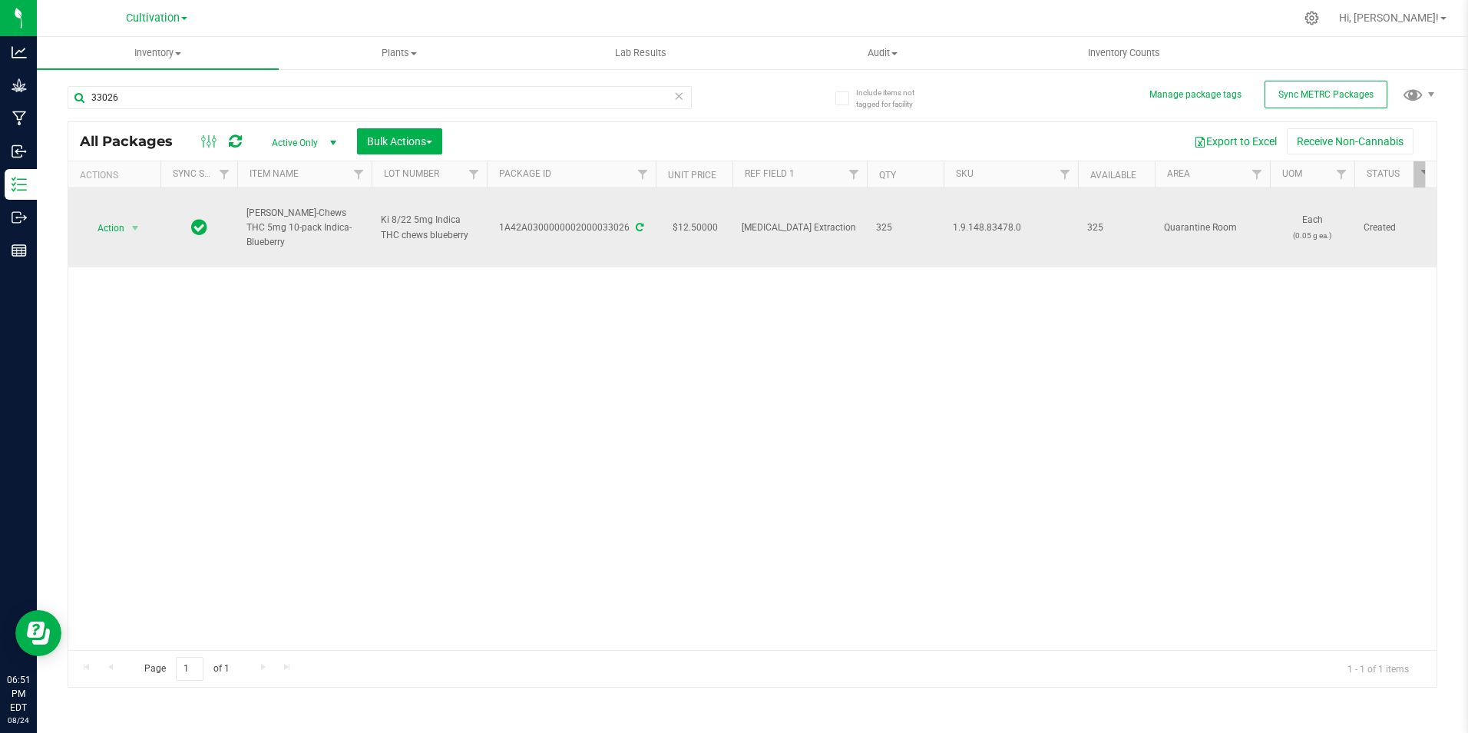
drag, startPoint x: 342, startPoint y: 235, endPoint x: 241, endPoint y: 221, distance: 102.3
click at [241, 221] on td "[PERSON_NAME]-Chews THC 5mg 10-pack Indica-Blueberry" at bounding box center [304, 227] width 134 height 79
